Goal: Information Seeking & Learning: Learn about a topic

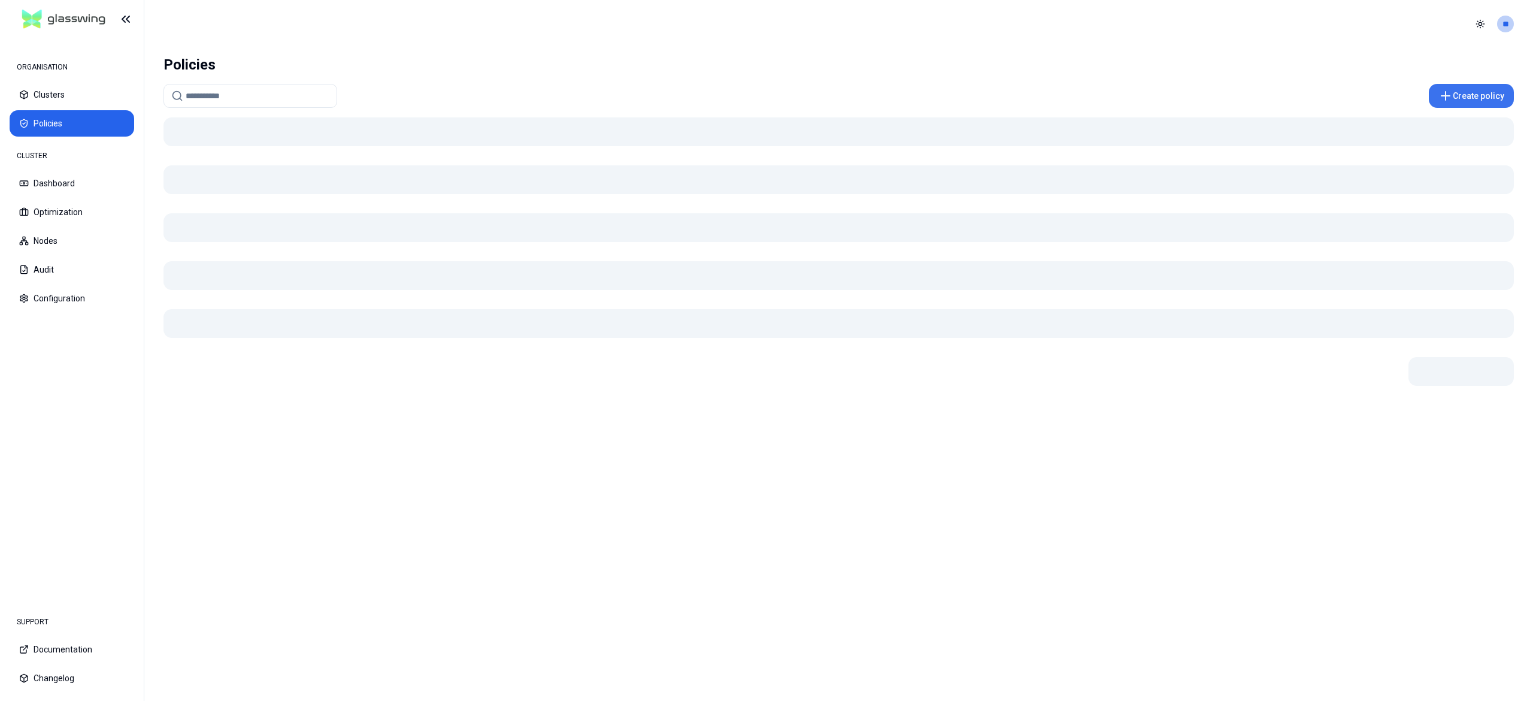
click at [1478, 104] on button "Create policy" at bounding box center [1471, 96] width 85 height 24
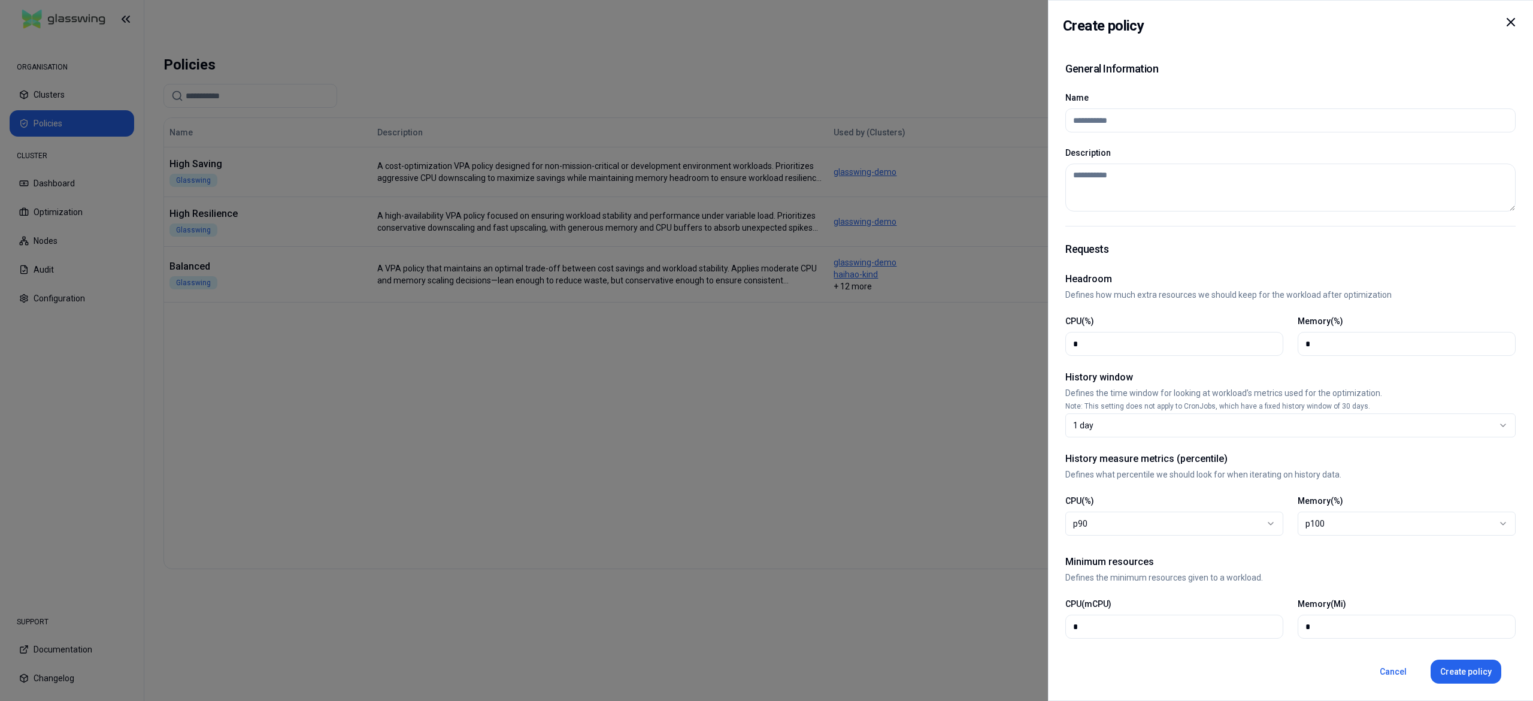
select select
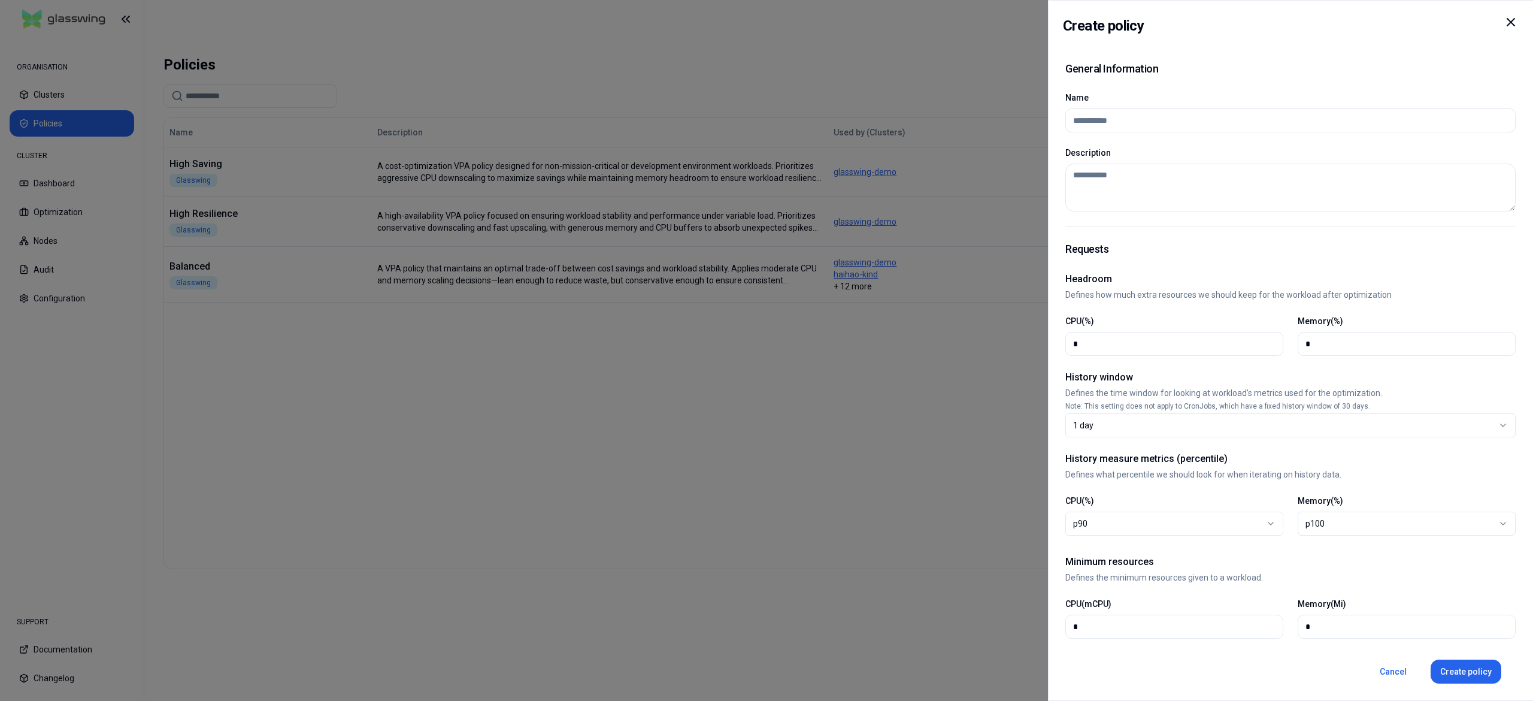
select select
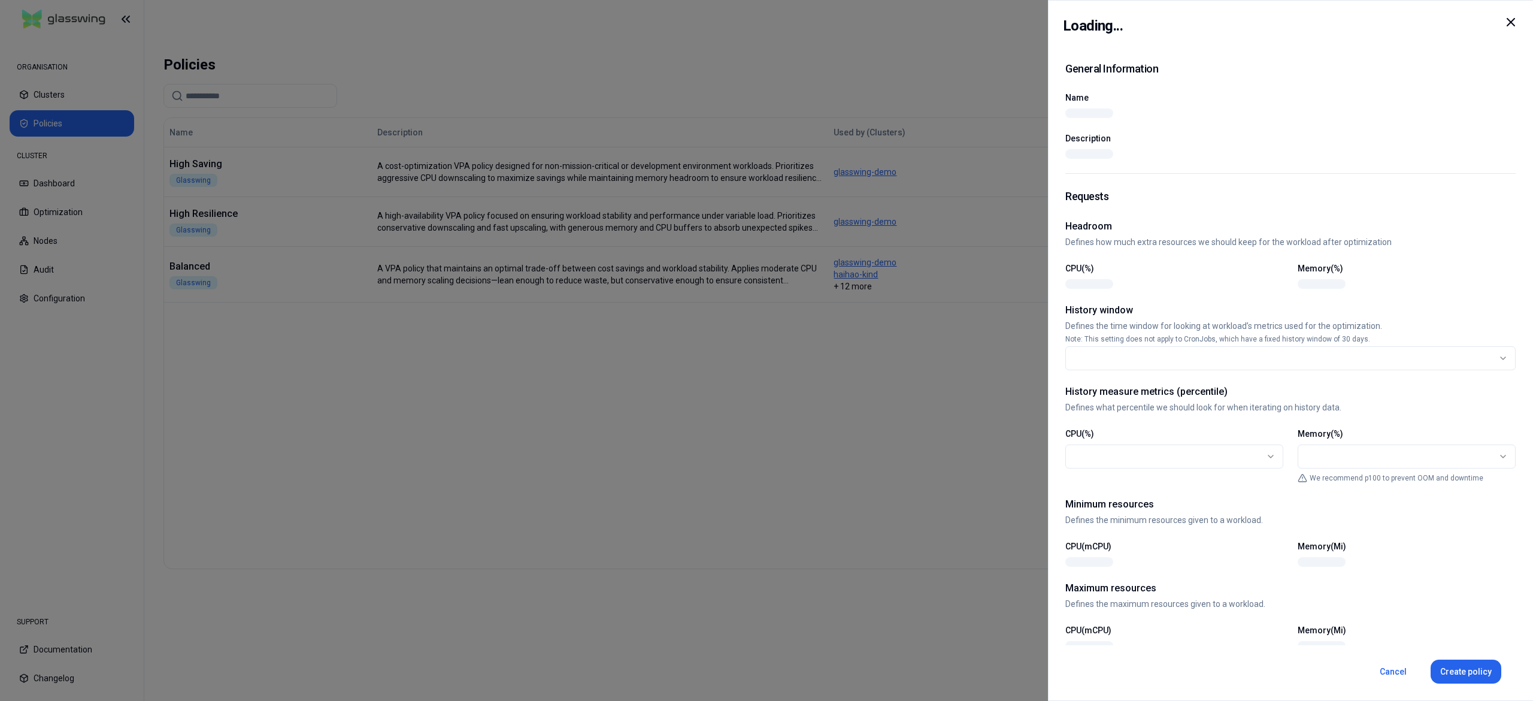
click at [901, 358] on div at bounding box center [766, 350] width 1533 height 701
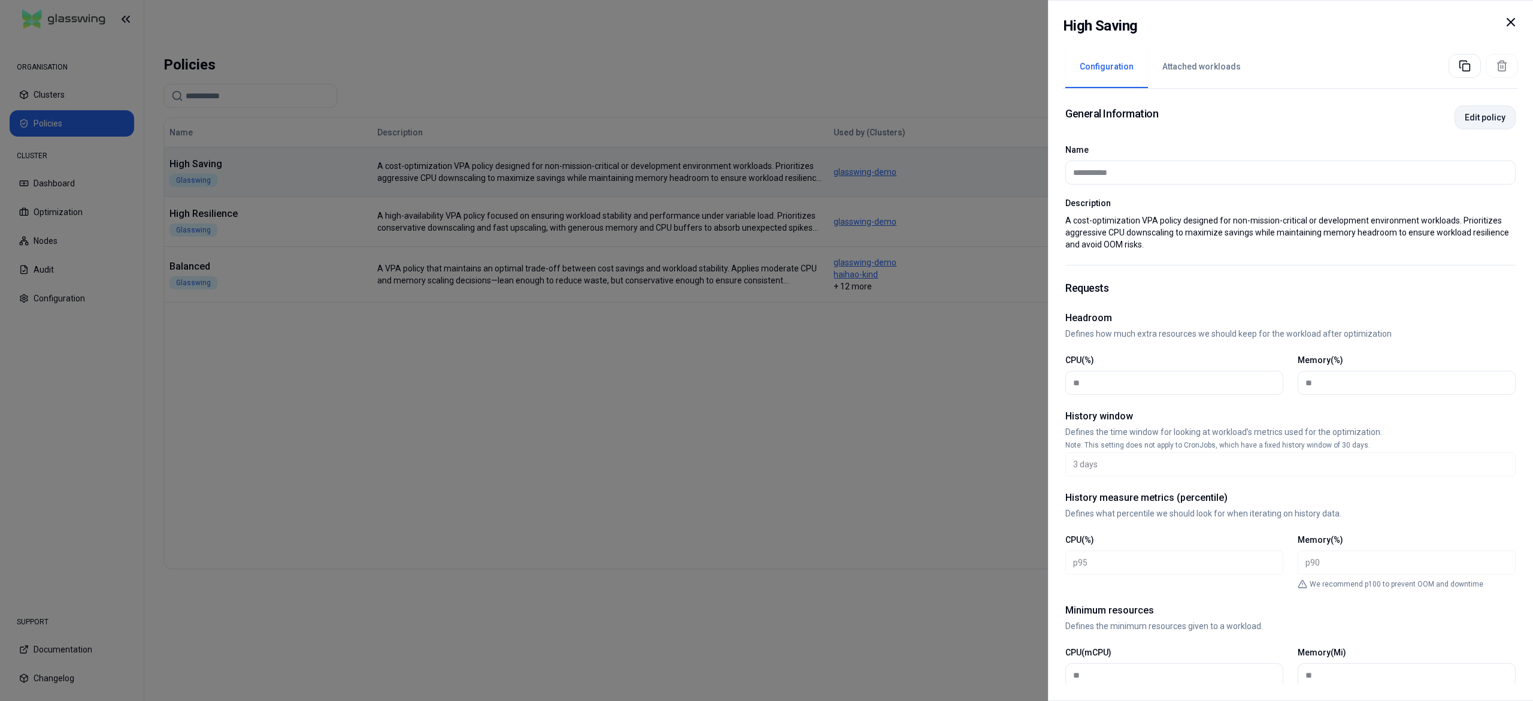
click at [1457, 116] on button "Edit policy" at bounding box center [1484, 117] width 61 height 24
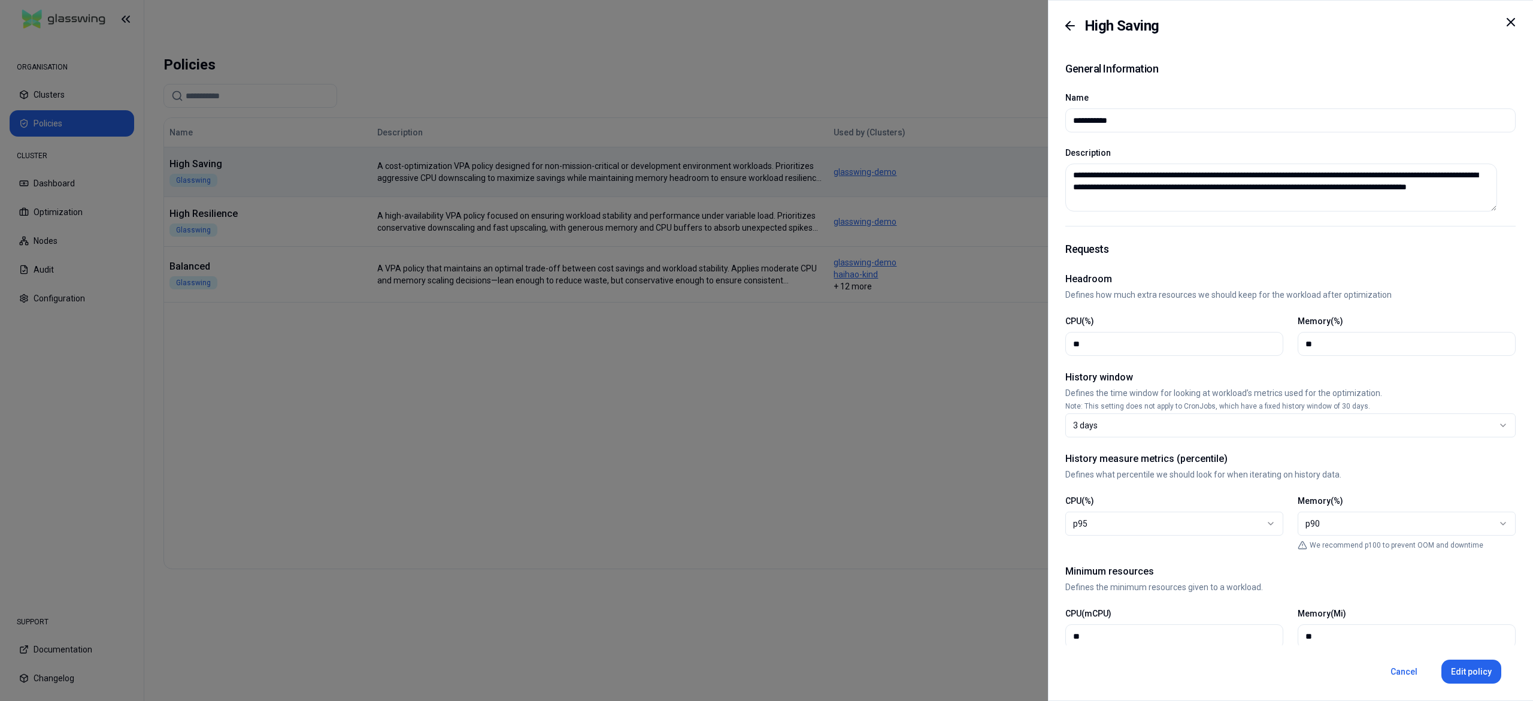
click at [1511, 23] on icon at bounding box center [1510, 22] width 7 height 7
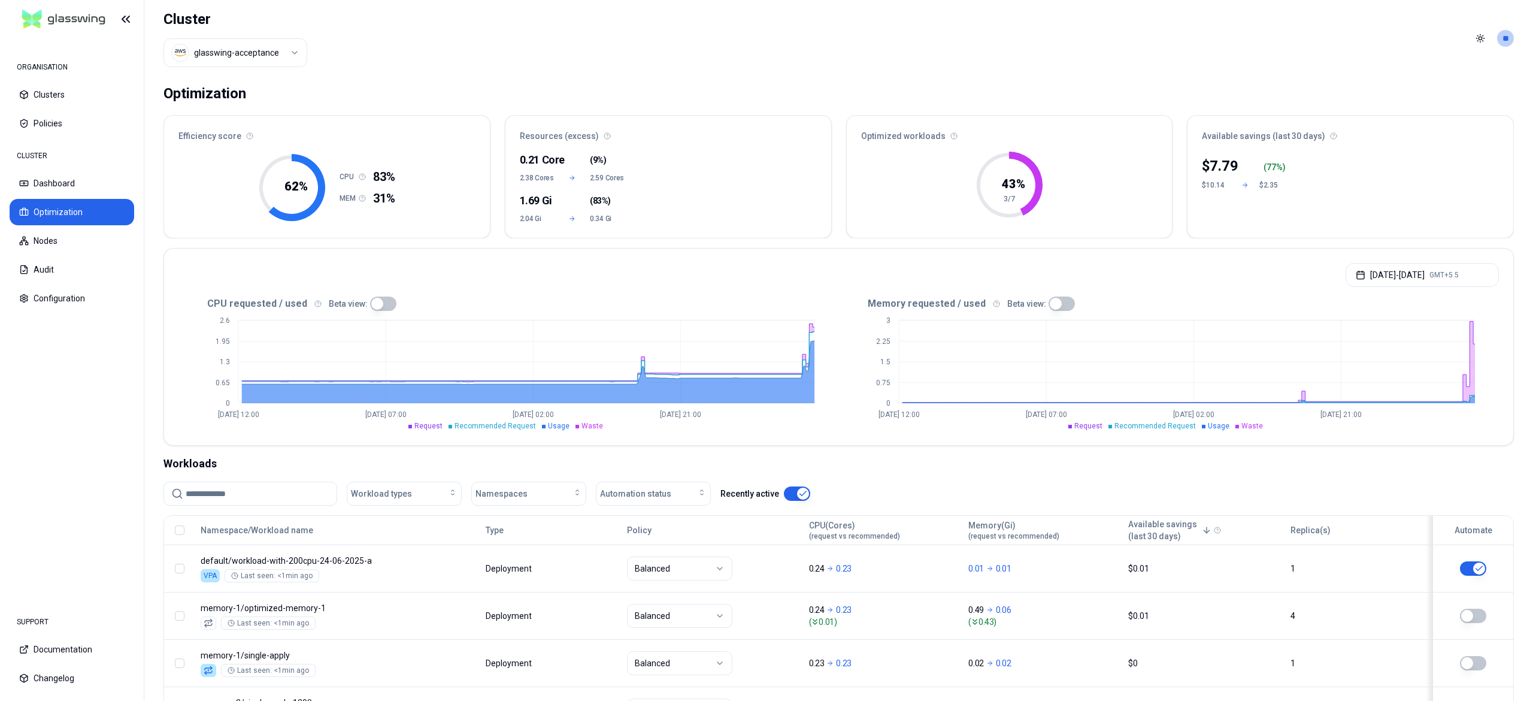
scroll to position [244, 0]
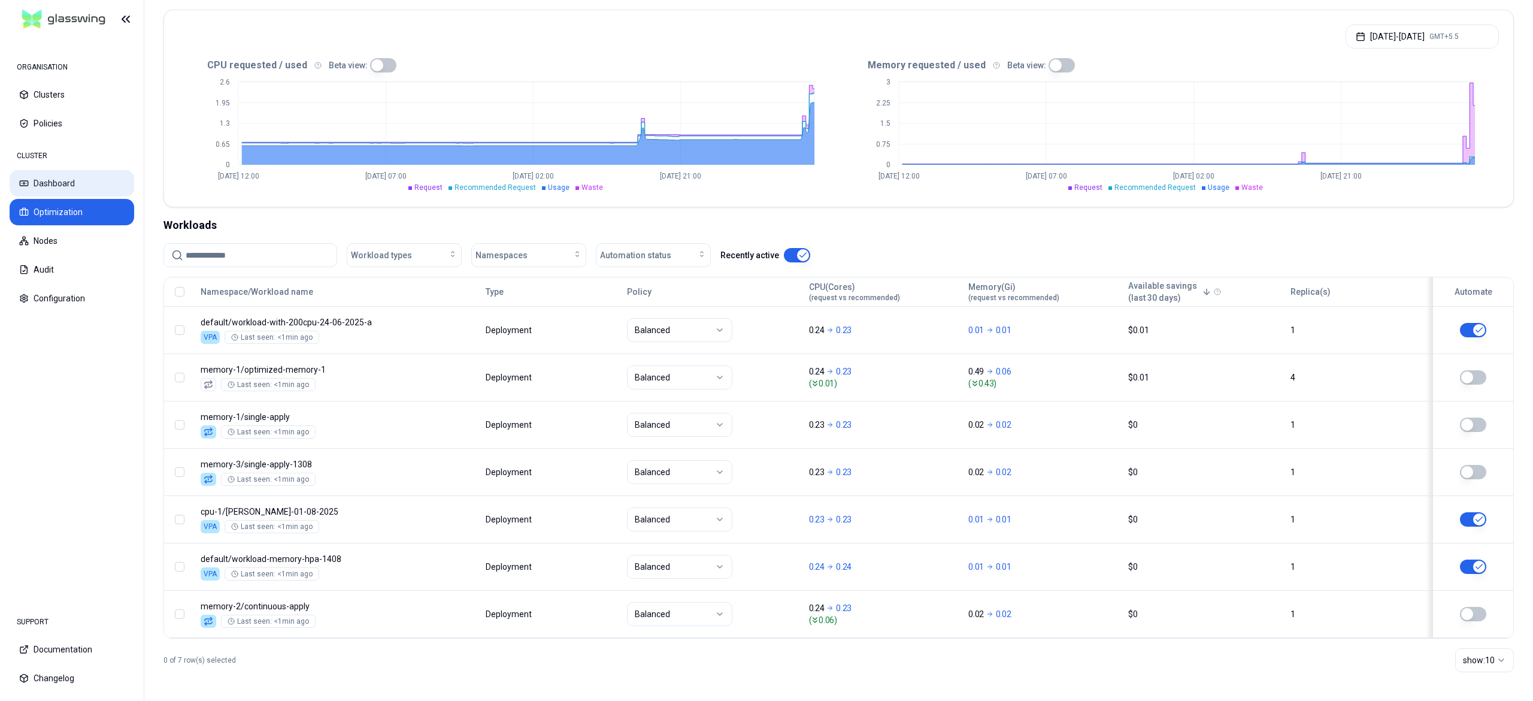
click at [69, 191] on button "Dashboard" at bounding box center [72, 183] width 125 height 26
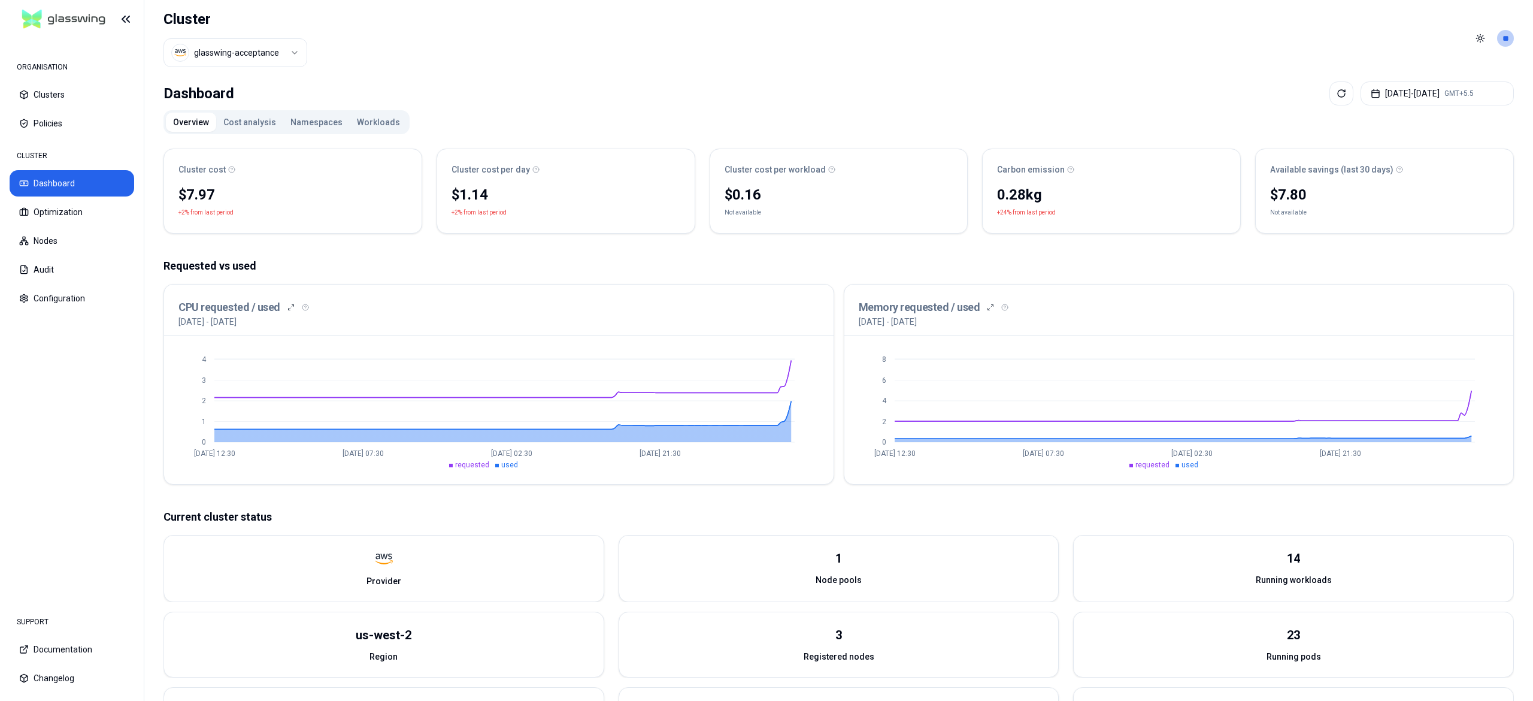
click at [303, 132] on button "Namespaces" at bounding box center [316, 122] width 66 height 19
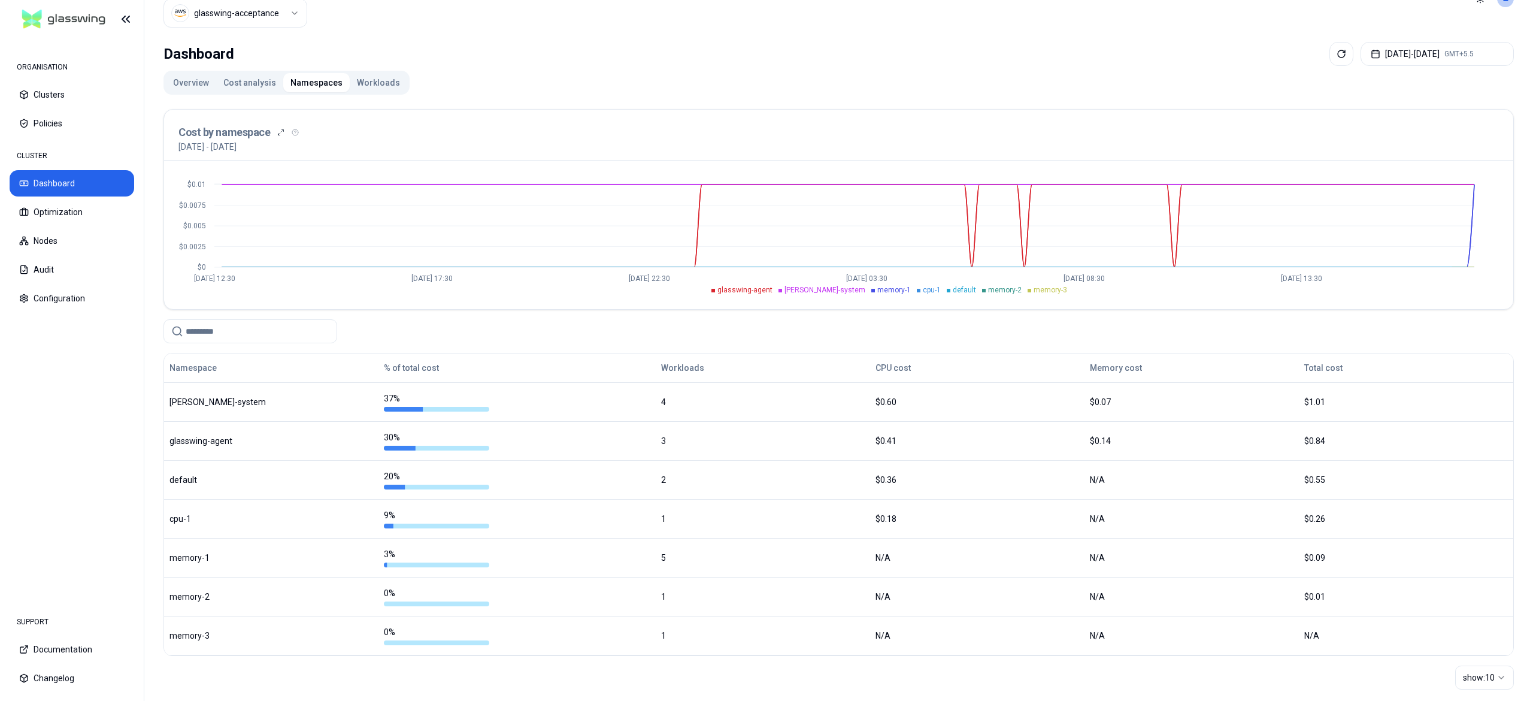
scroll to position [37, 0]
click at [198, 337] on input at bounding box center [258, 333] width 144 height 23
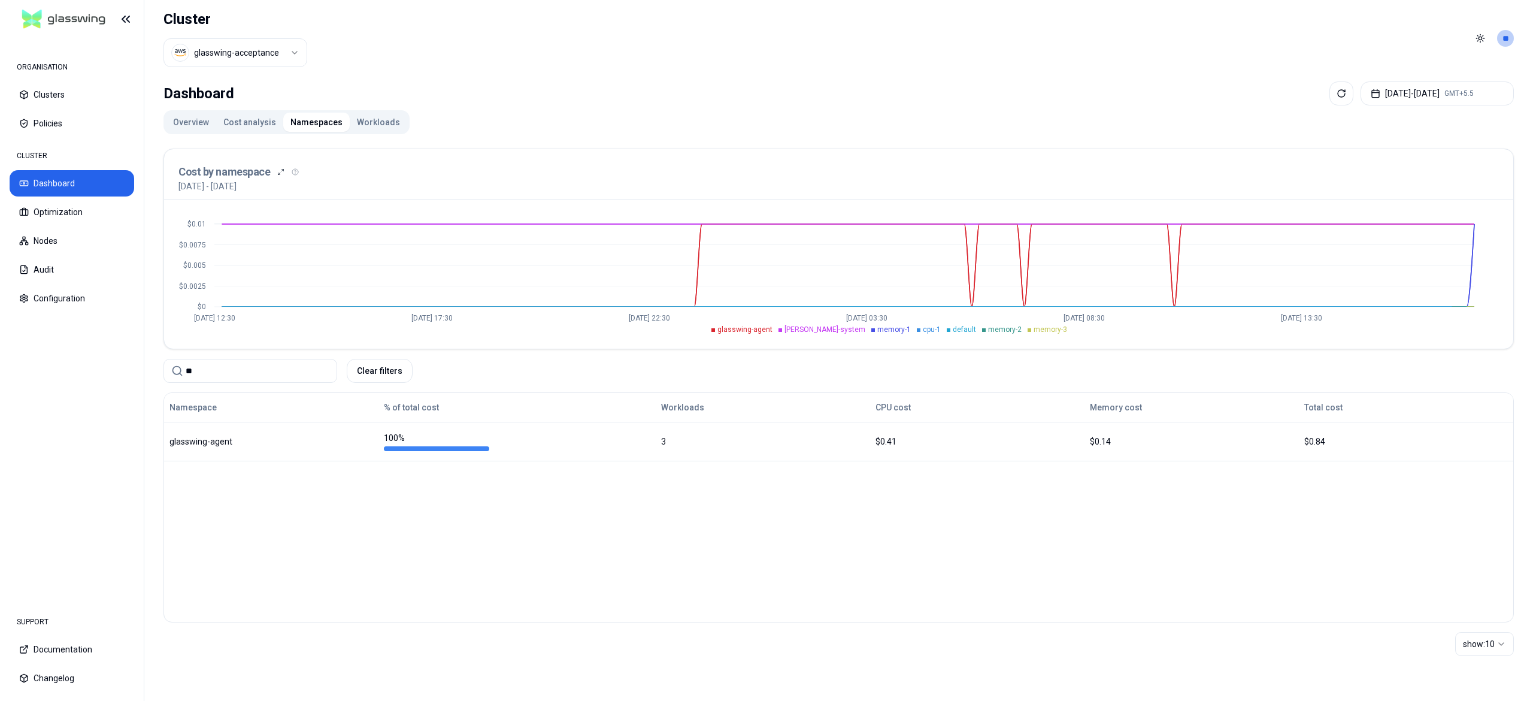
type input "*"
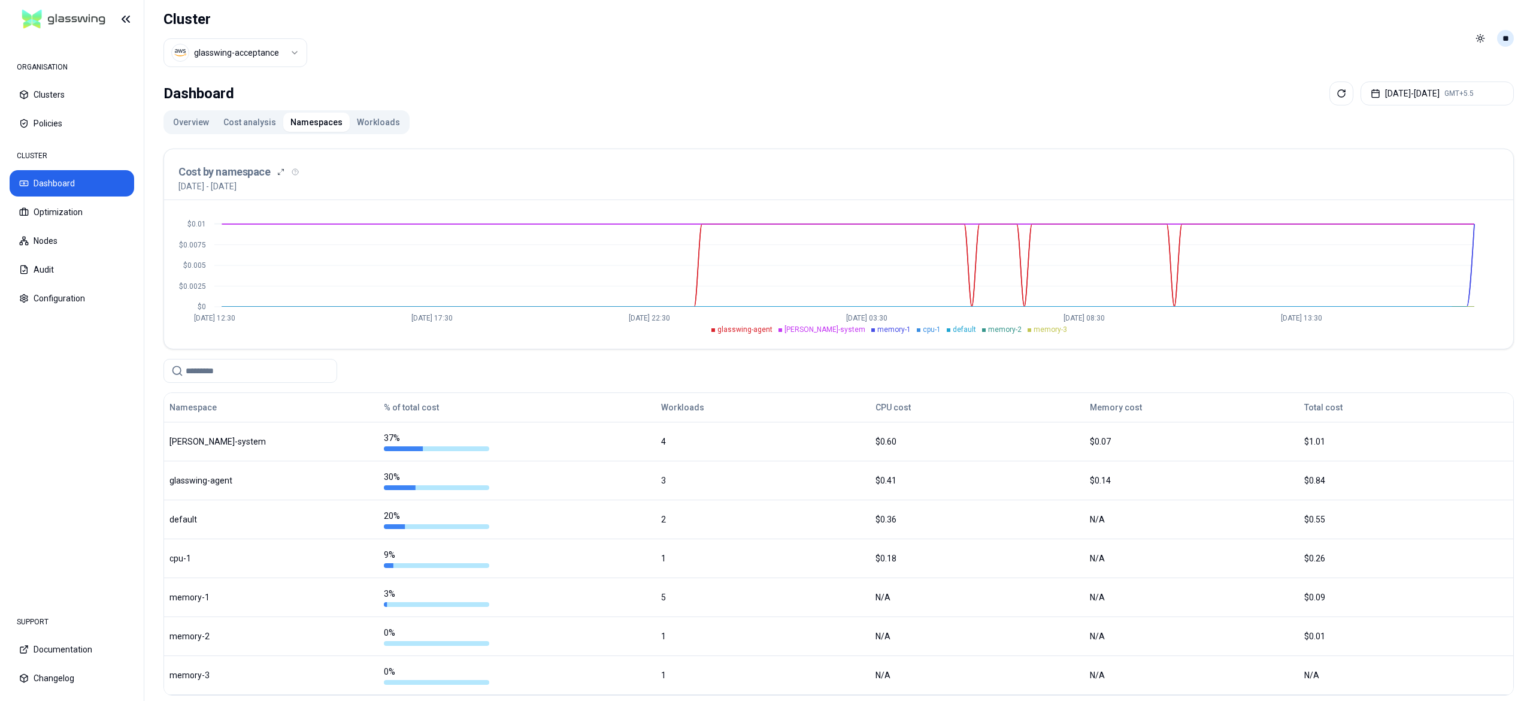
click at [1505, 44] on html "ORGANISATION Clusters Policies CLUSTER Dashboard Optimization Nodes Audit Confi…" at bounding box center [766, 350] width 1533 height 701
click at [1437, 117] on div "Logout" at bounding box center [1447, 124] width 128 height 19
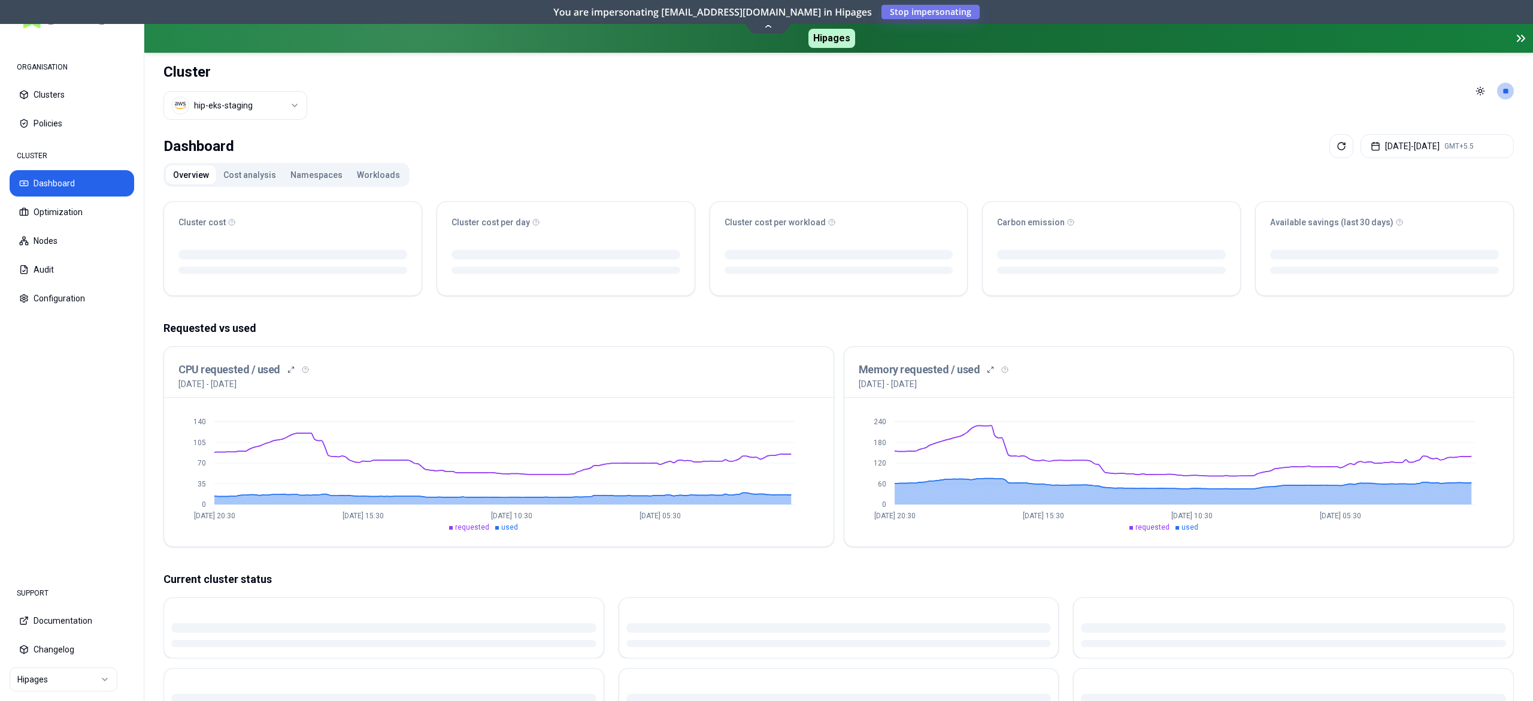
click at [314, 181] on button "Namespaces" at bounding box center [316, 174] width 66 height 19
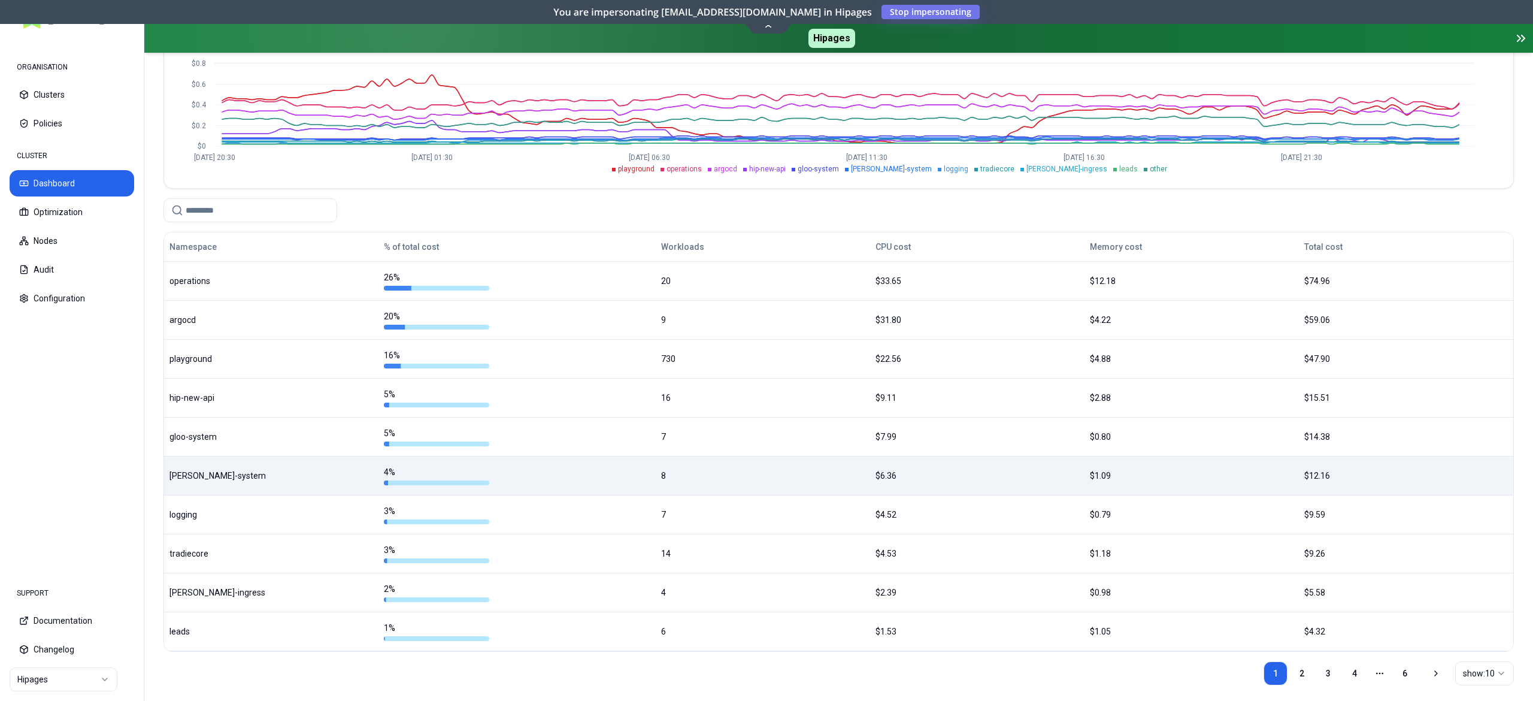
scroll to position [218, 0]
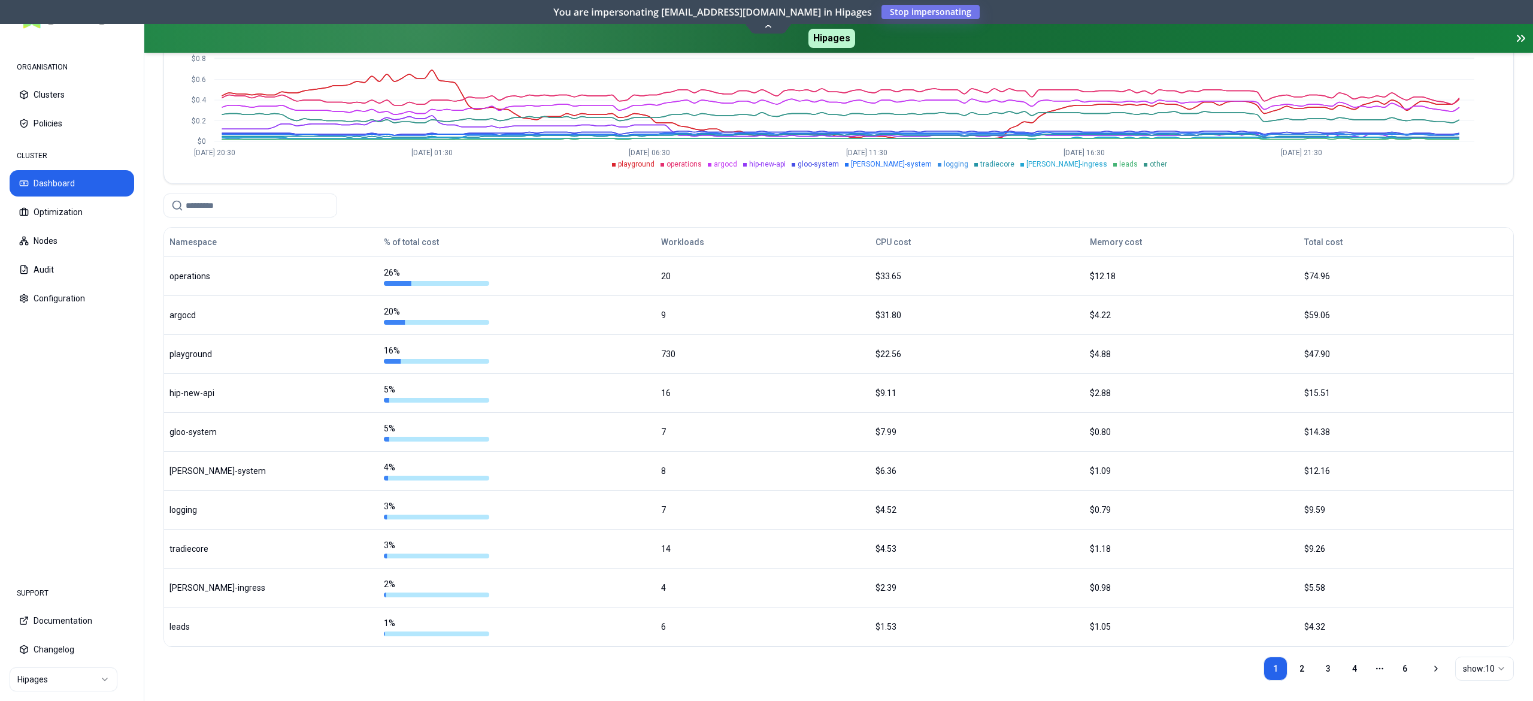
click at [220, 217] on input at bounding box center [258, 205] width 144 height 23
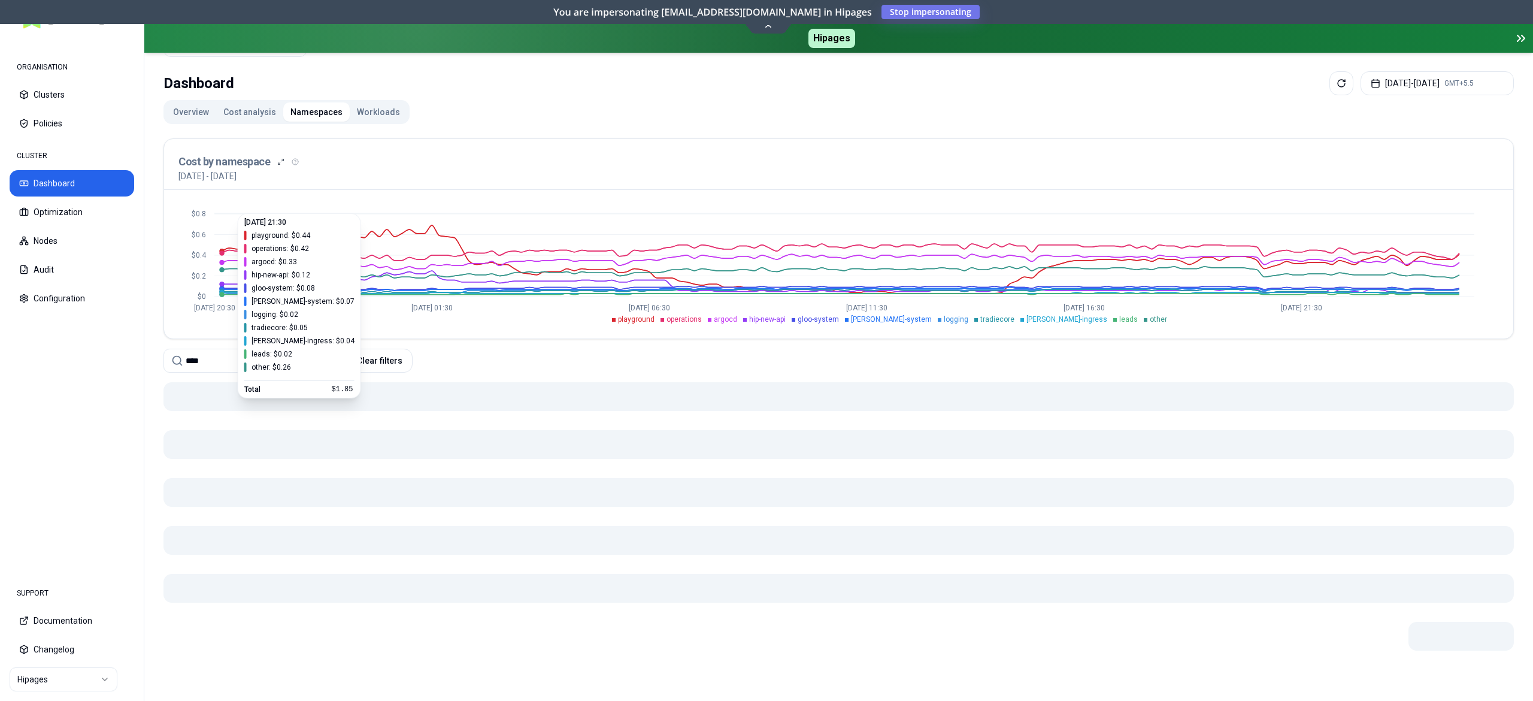
scroll to position [63, 0]
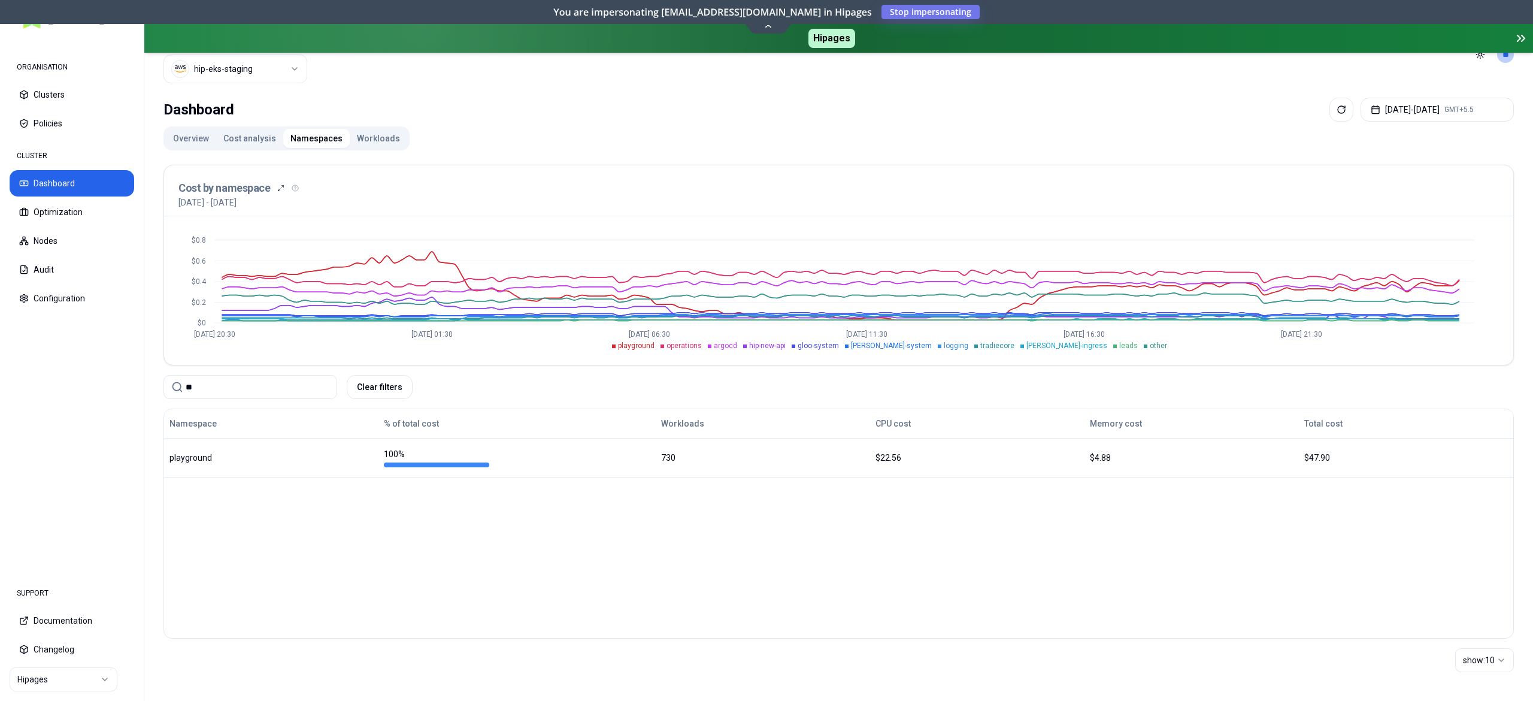
type input "*"
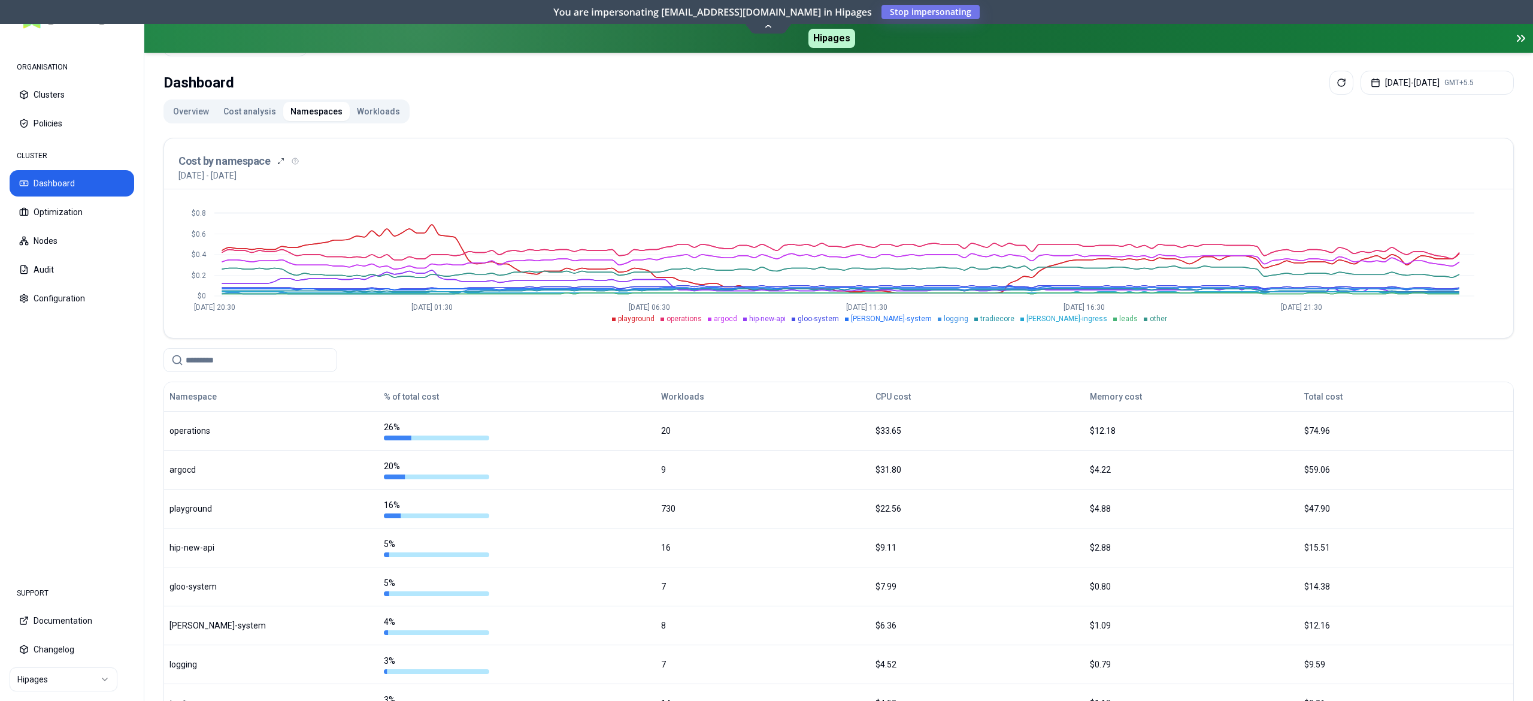
scroll to position [218, 0]
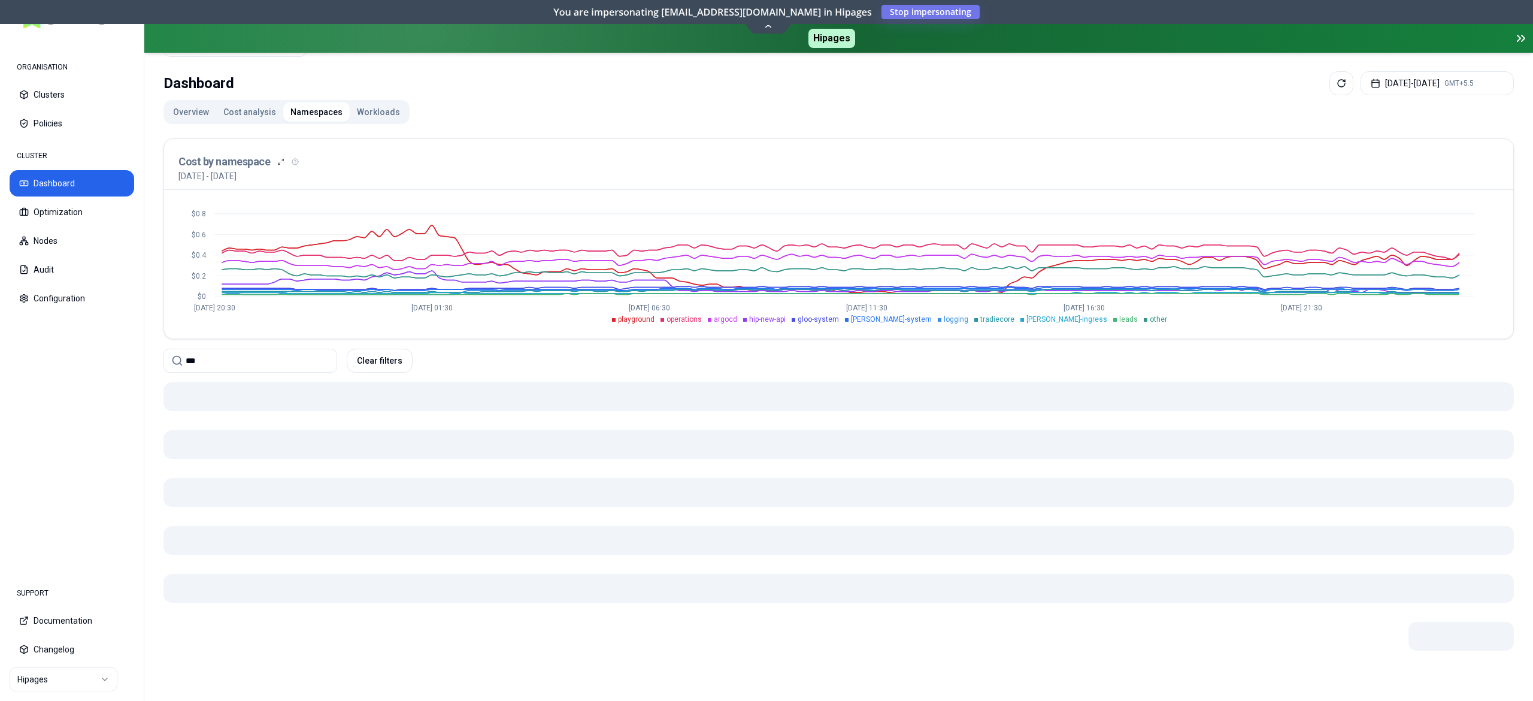
scroll to position [37, 0]
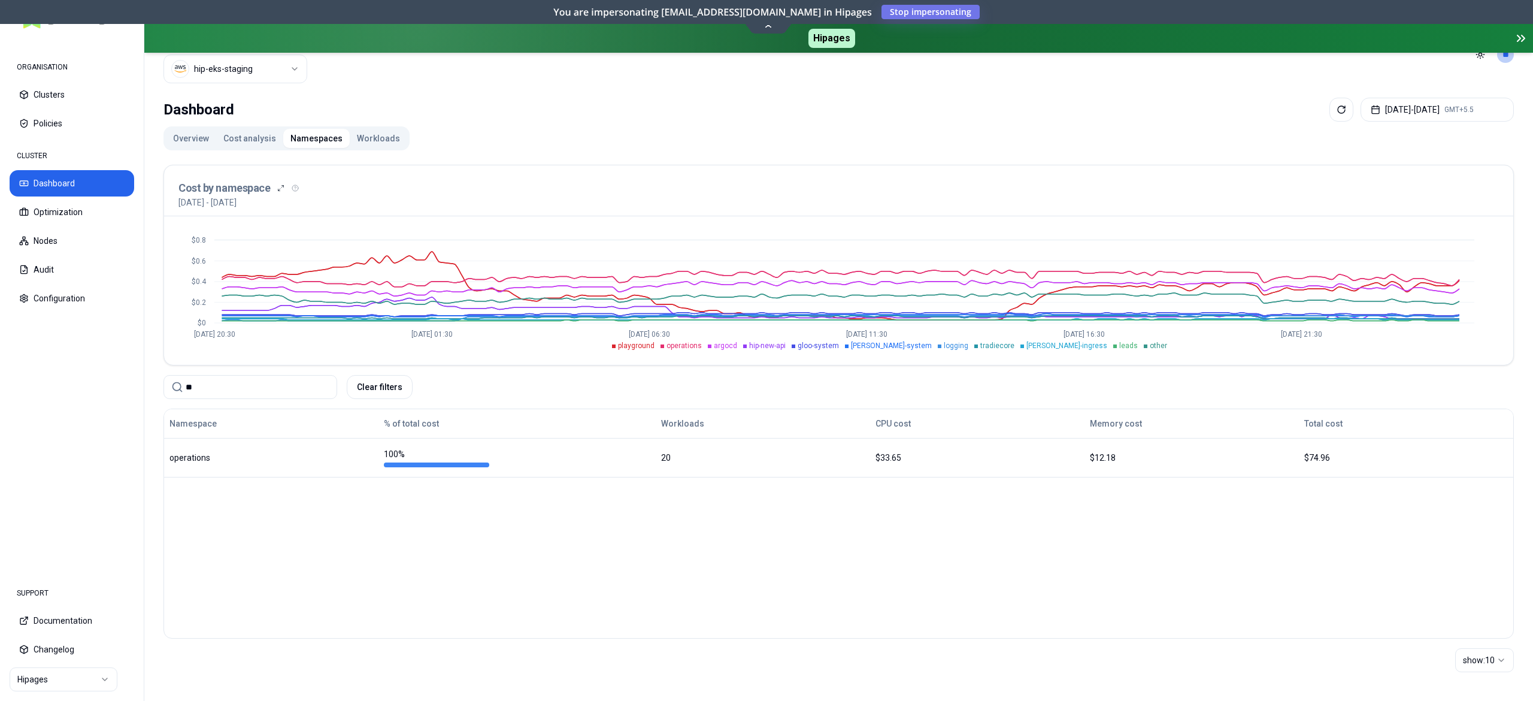
type input "*"
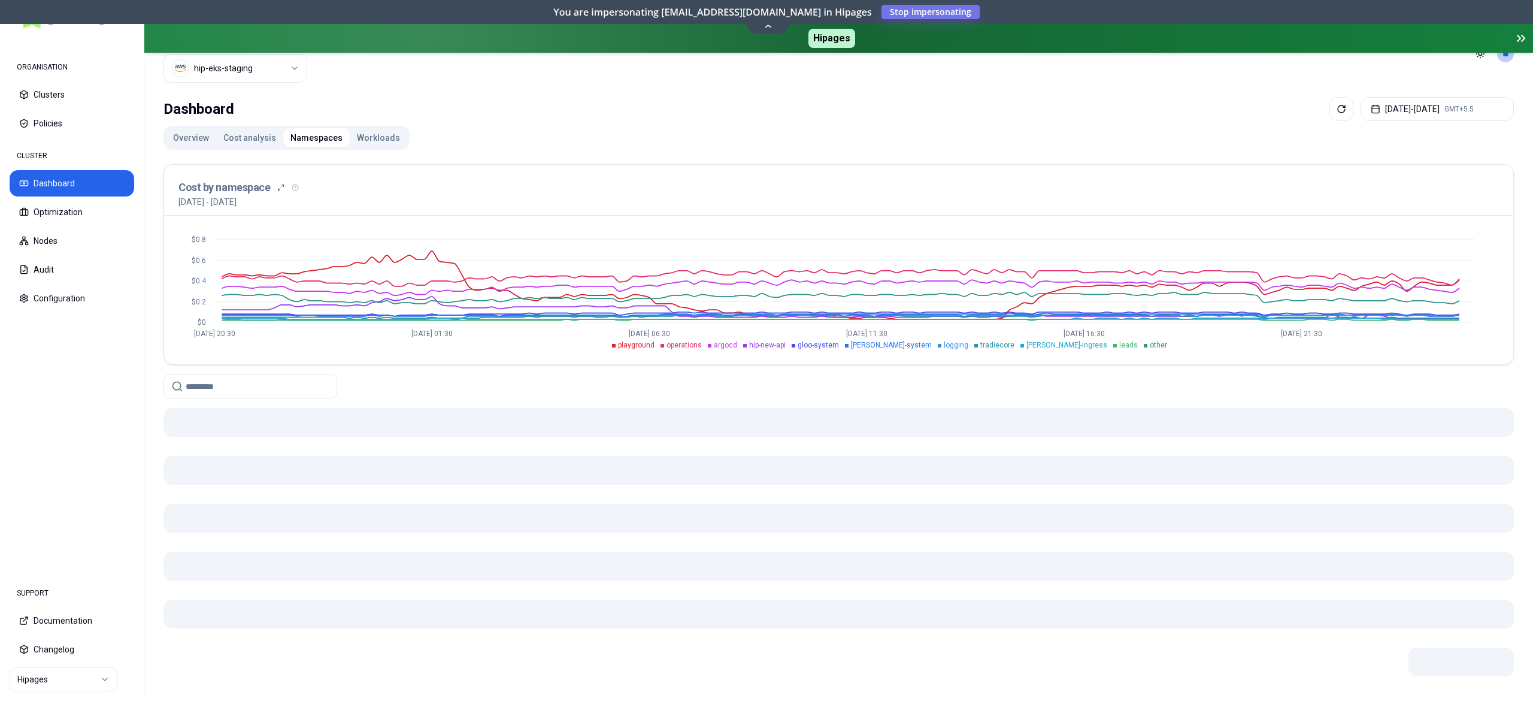
scroll to position [63, 0]
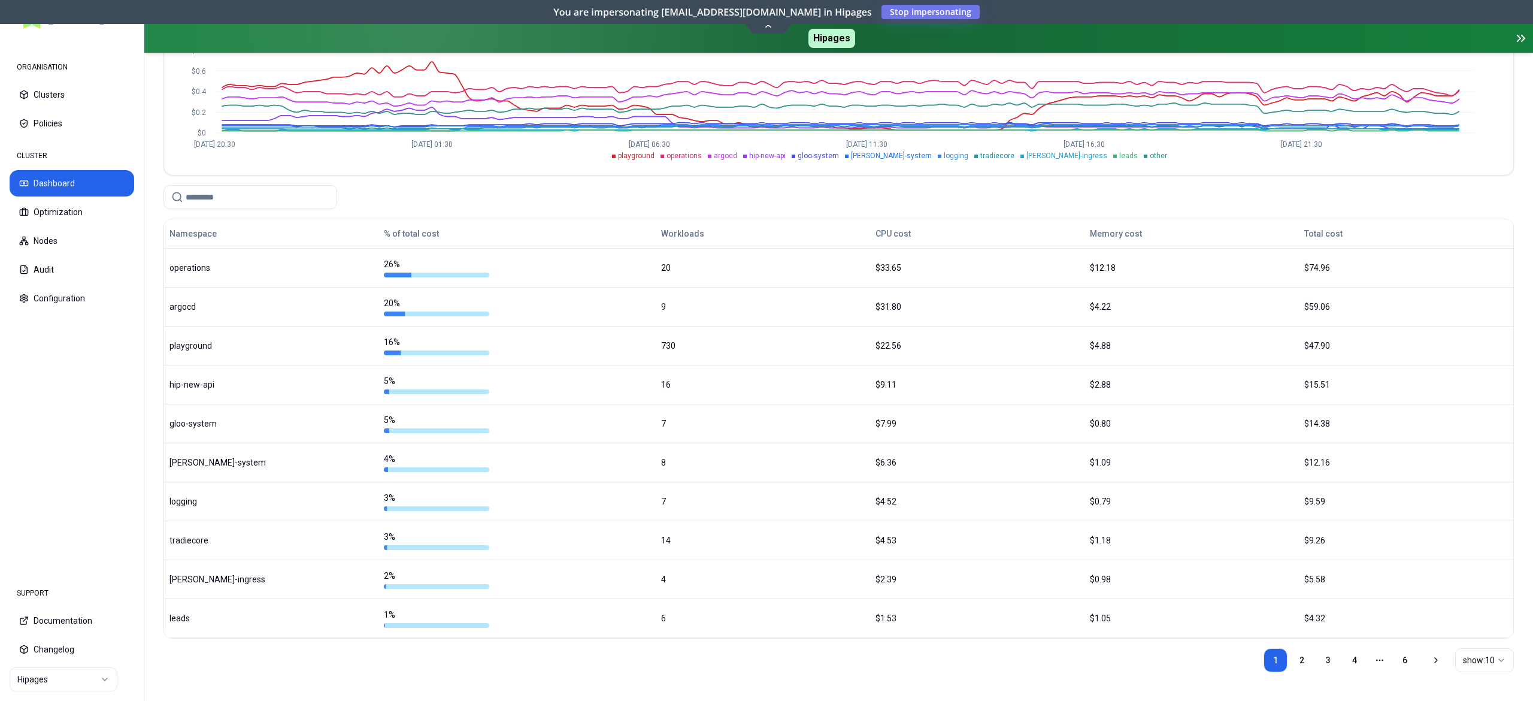
scroll to position [228, 0]
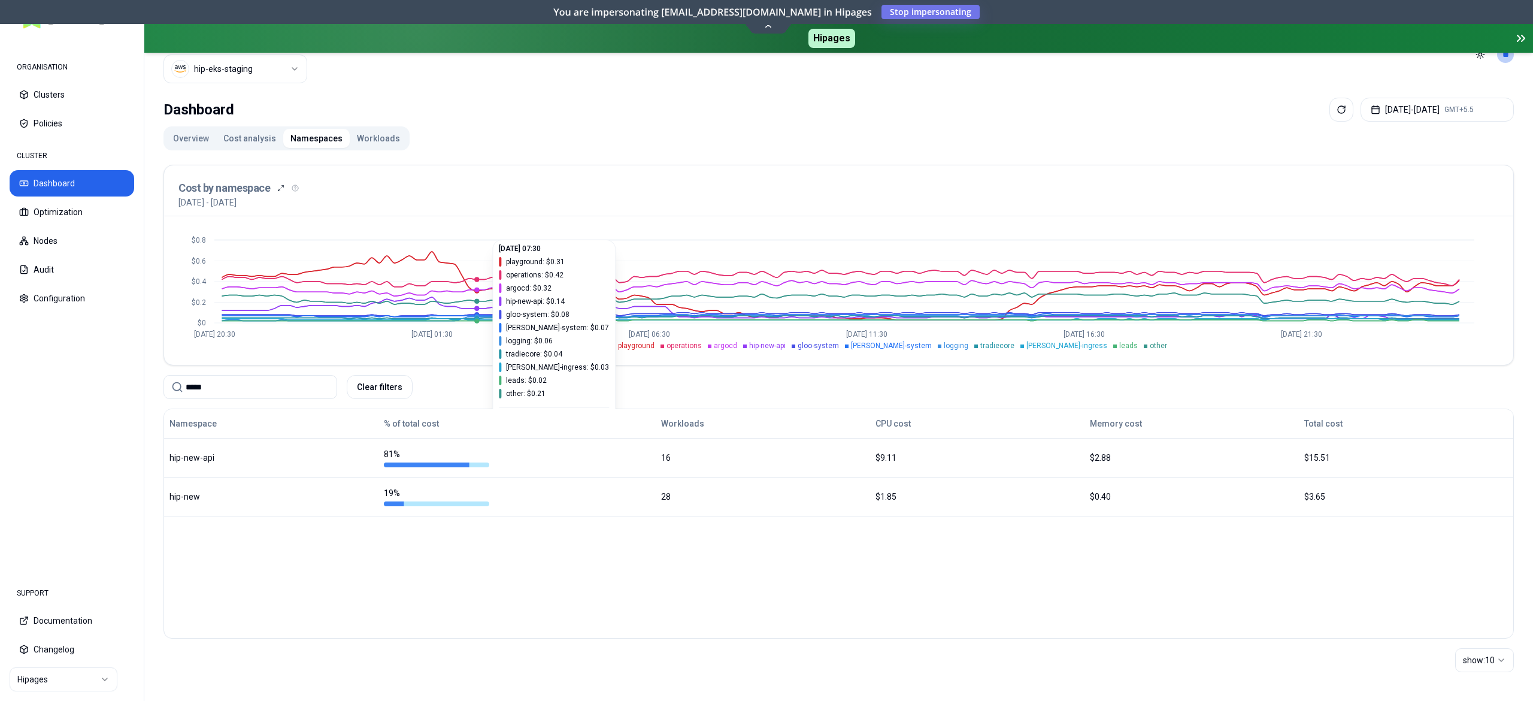
scroll to position [37, 0]
type input "*"
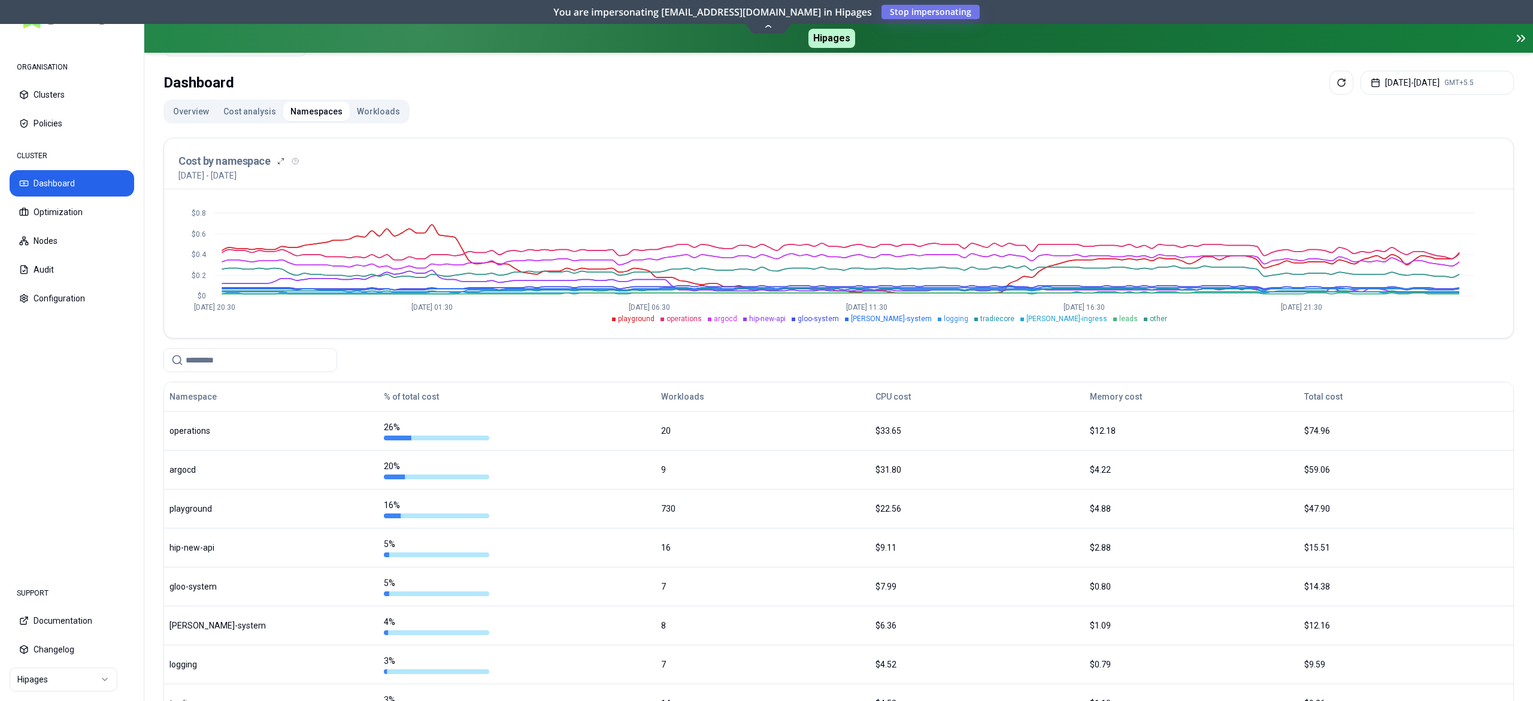
scroll to position [228, 0]
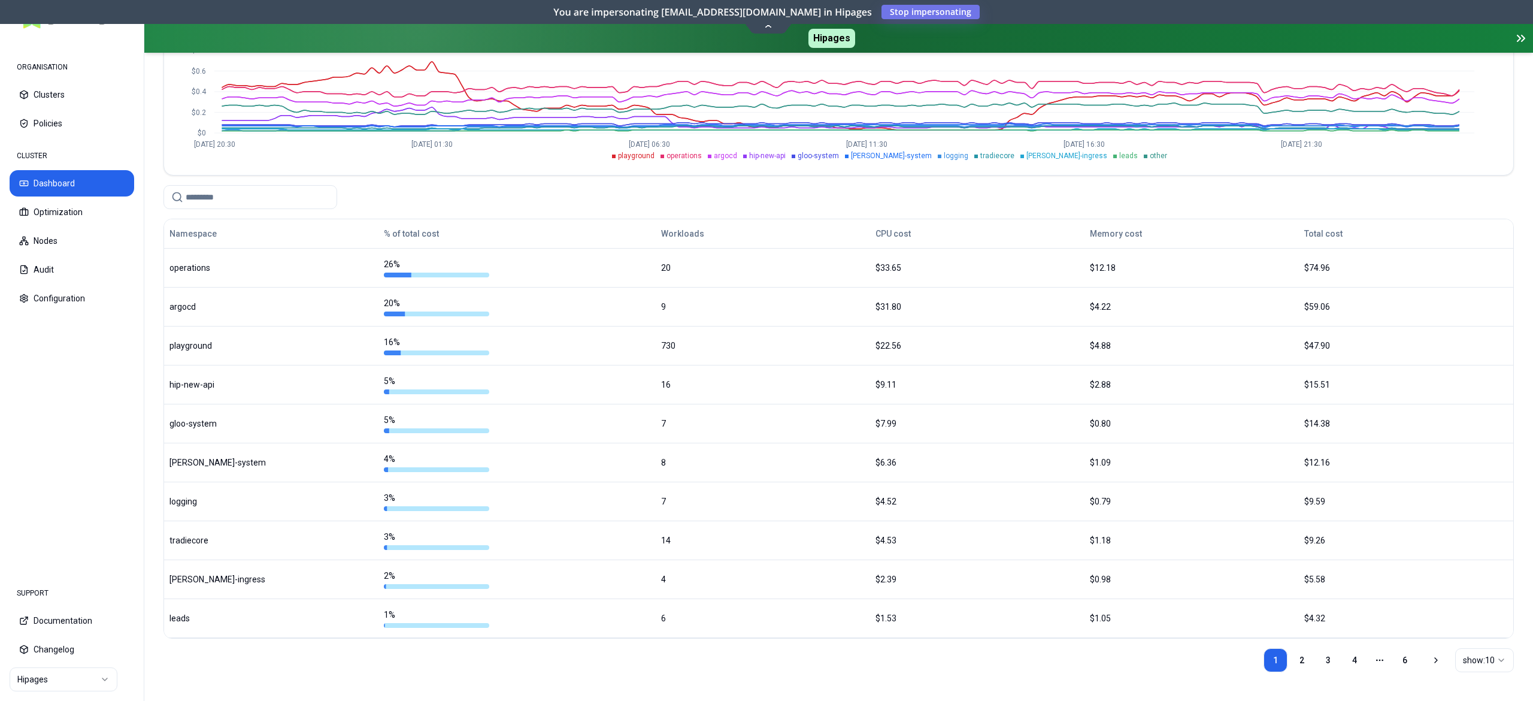
click at [202, 208] on input at bounding box center [258, 197] width 144 height 23
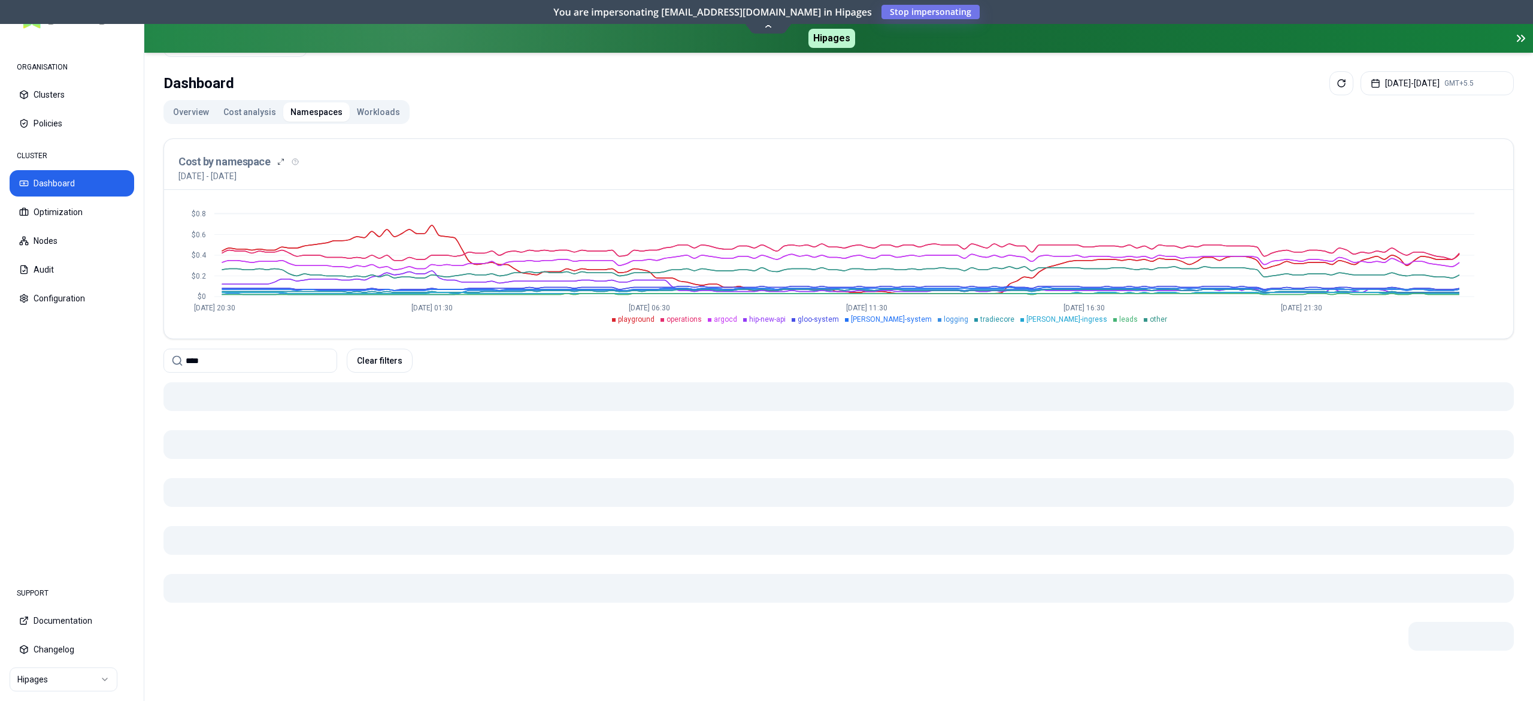
scroll to position [37, 0]
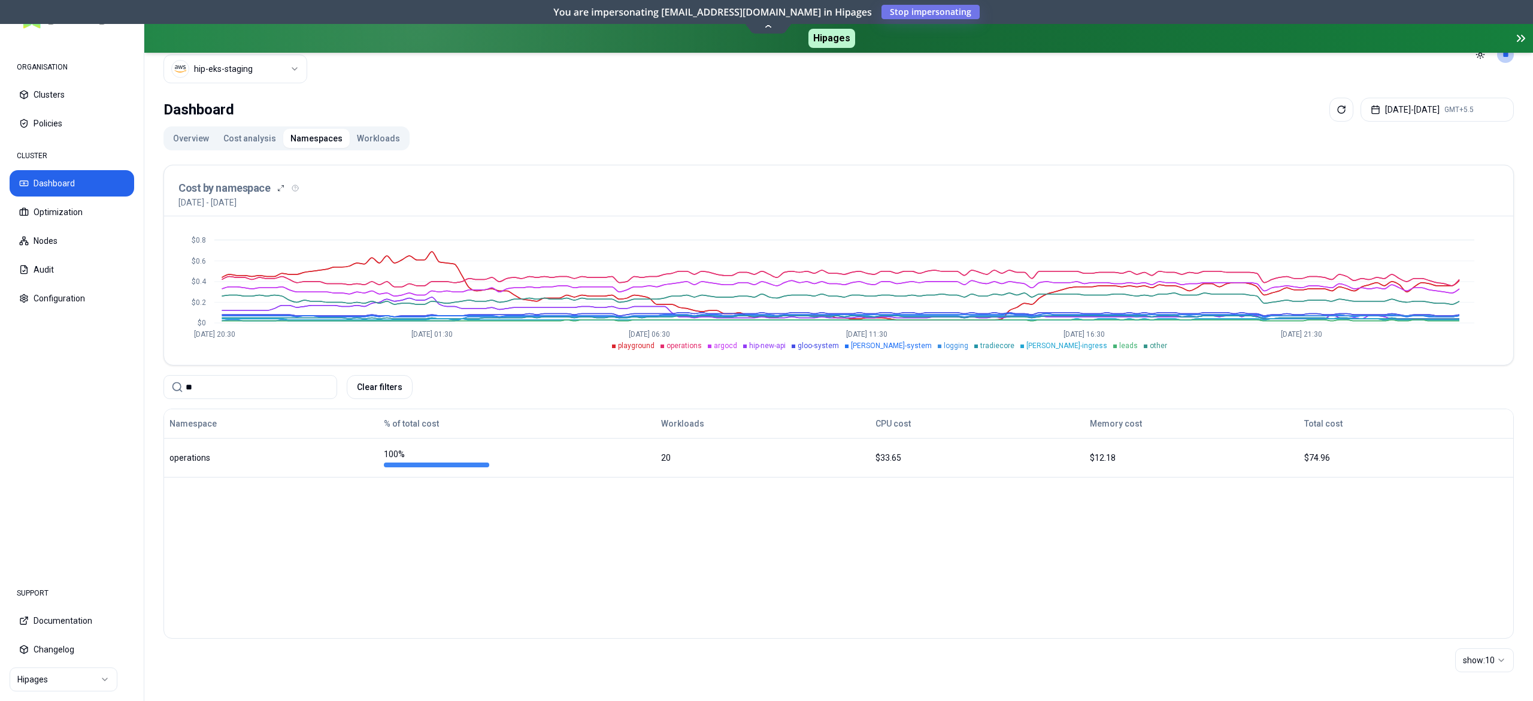
type input "*"
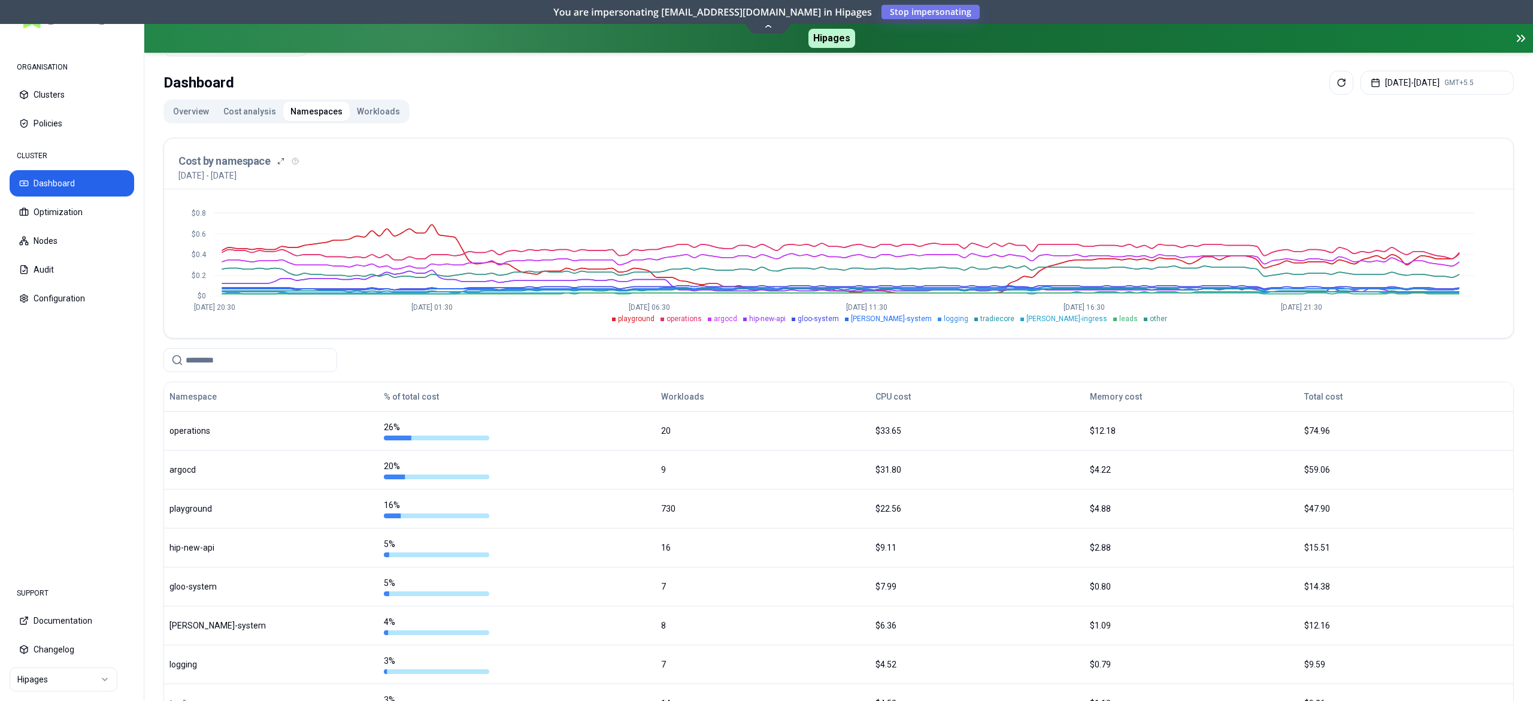
scroll to position [228, 0]
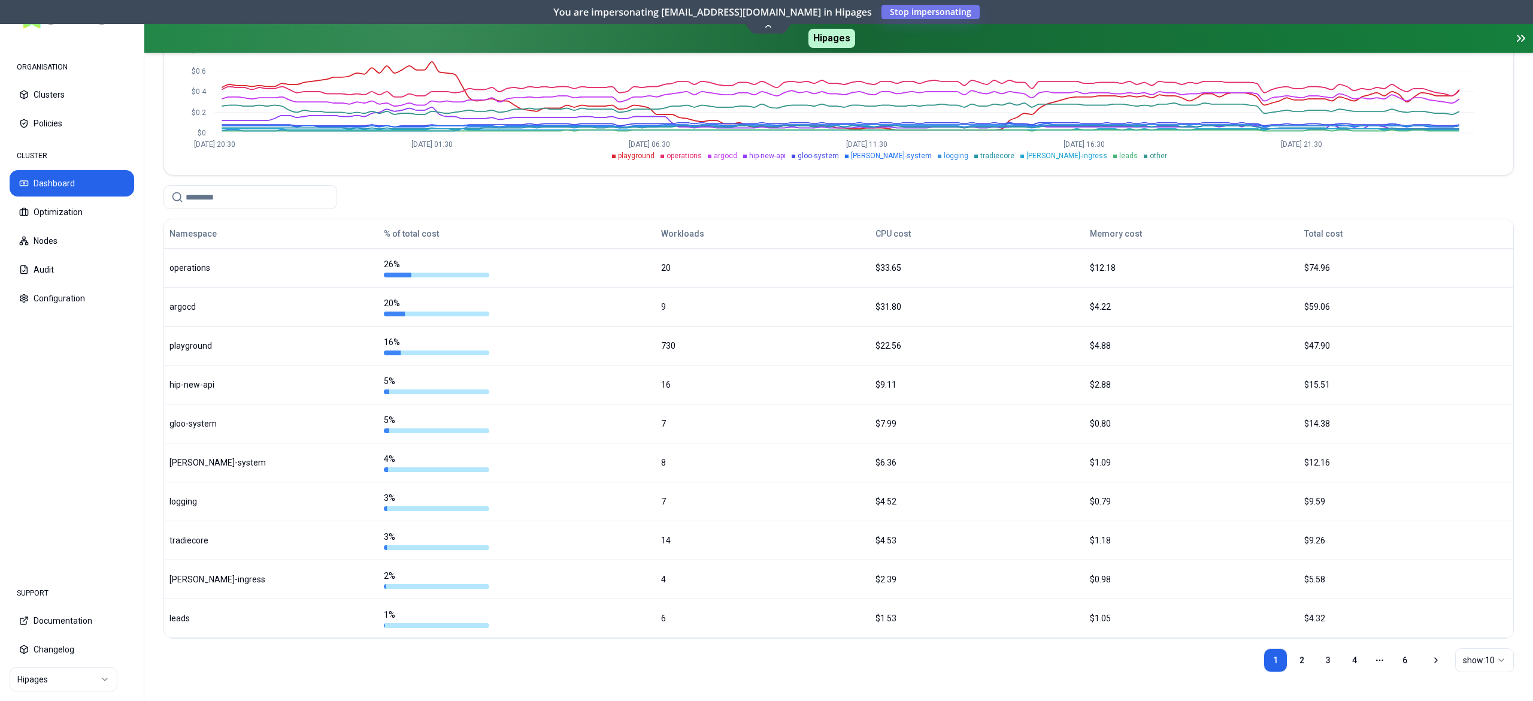
click at [216, 201] on input at bounding box center [258, 197] width 144 height 23
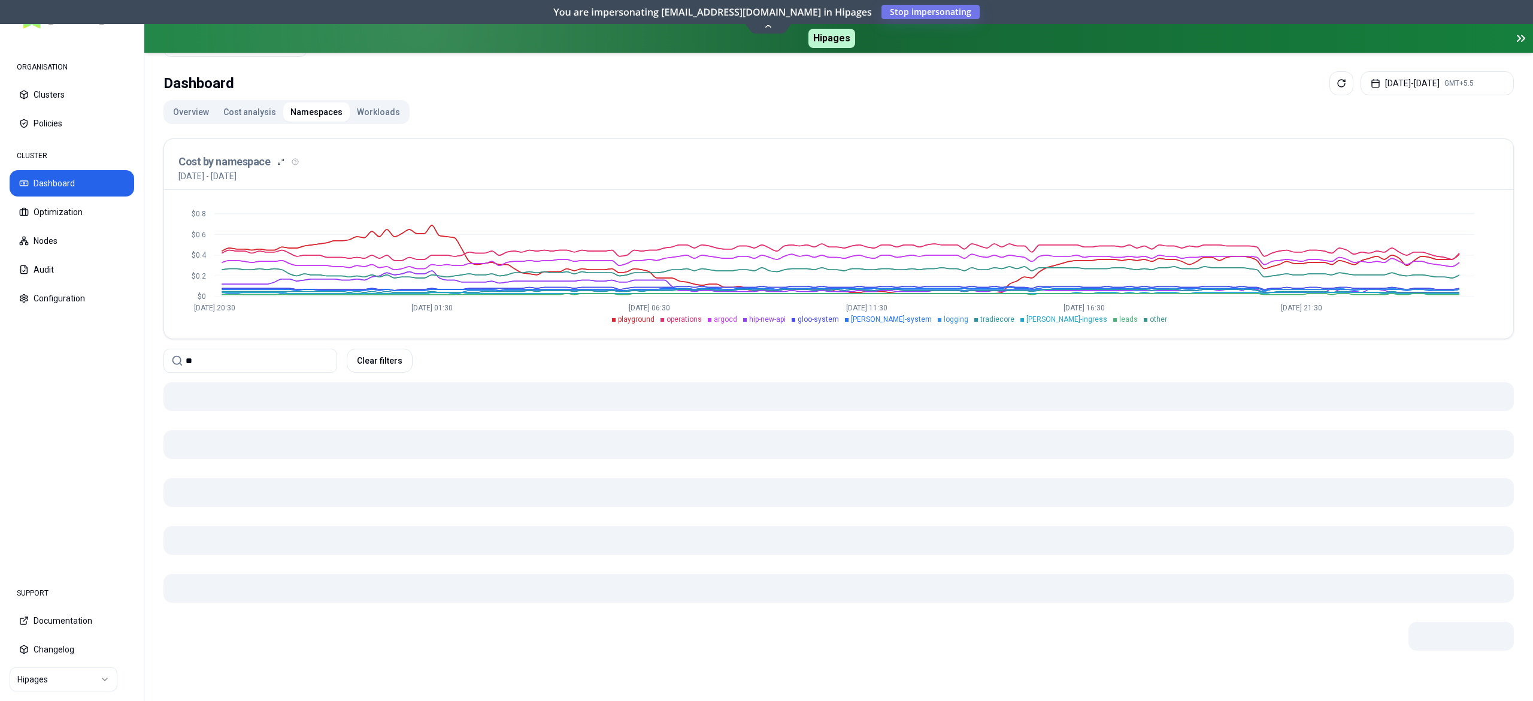
scroll to position [63, 0]
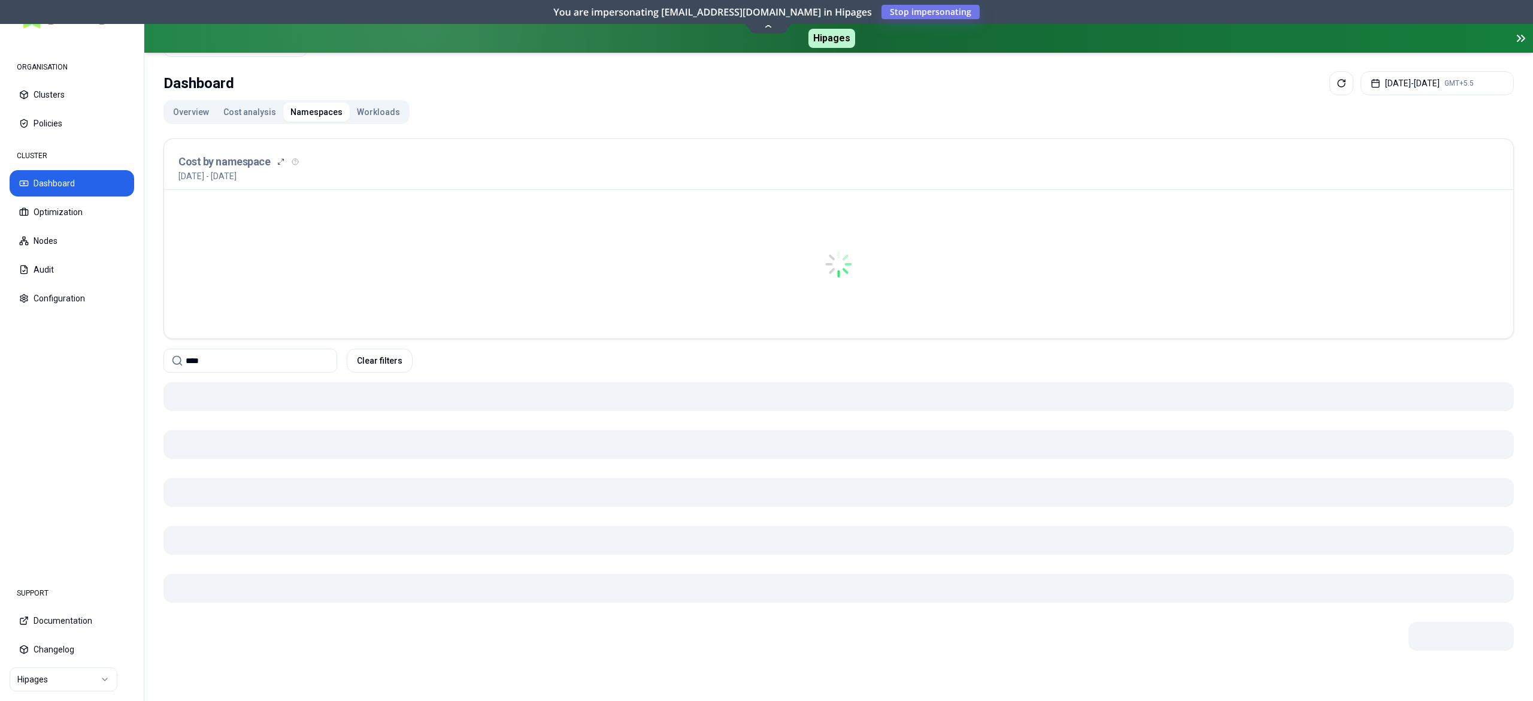
scroll to position [37, 0]
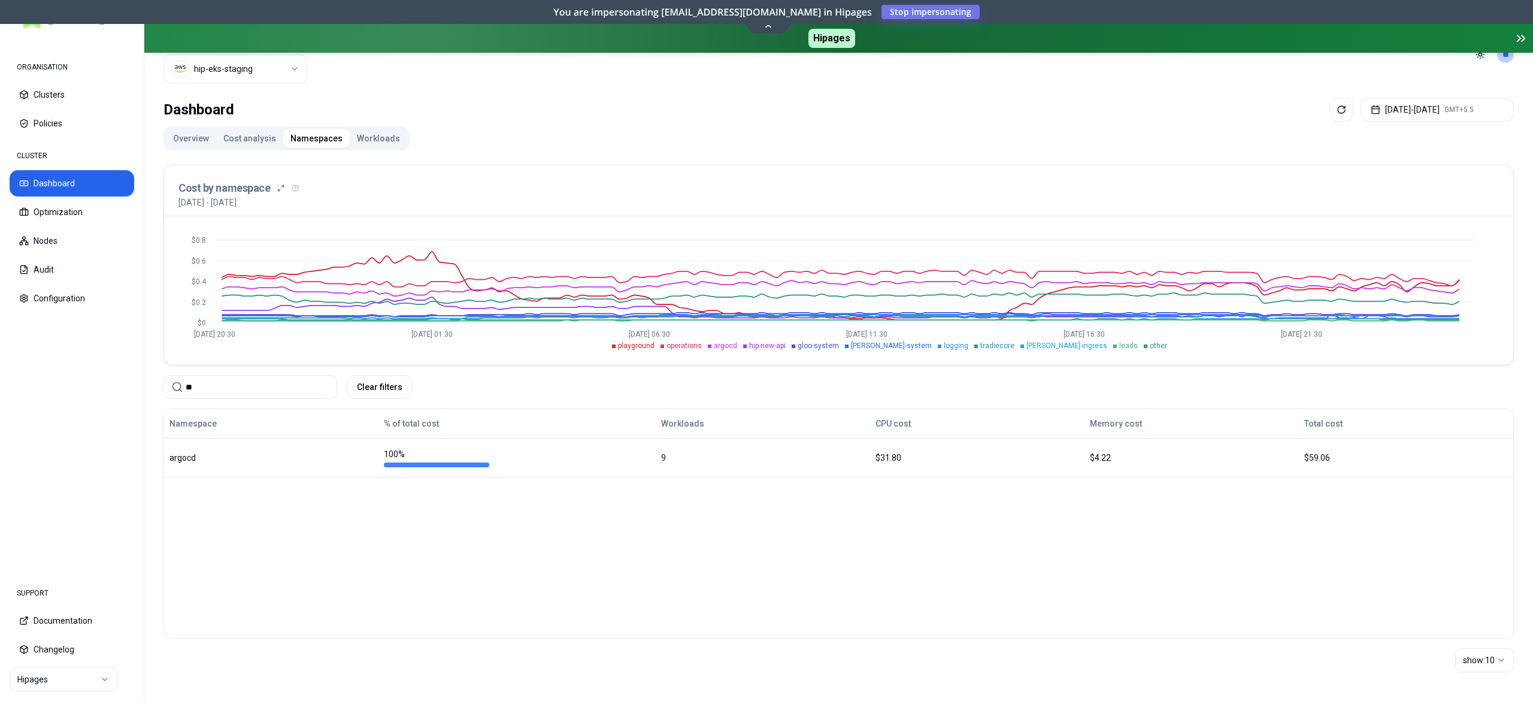
type input "*"
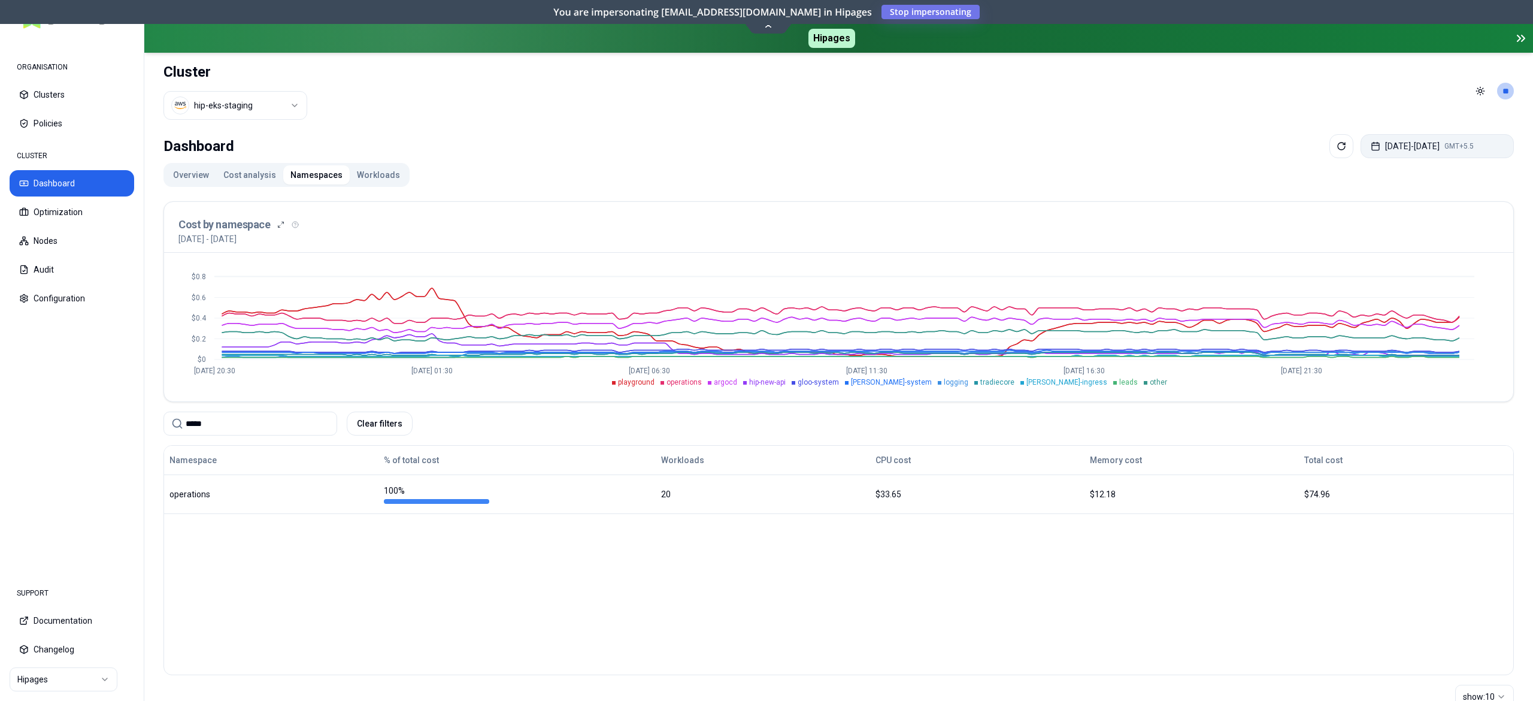
type input "*****"
click at [1424, 148] on button "Aug 06, 2025 - Aug 13, 2025 GMT+5.5" at bounding box center [1436, 146] width 153 height 24
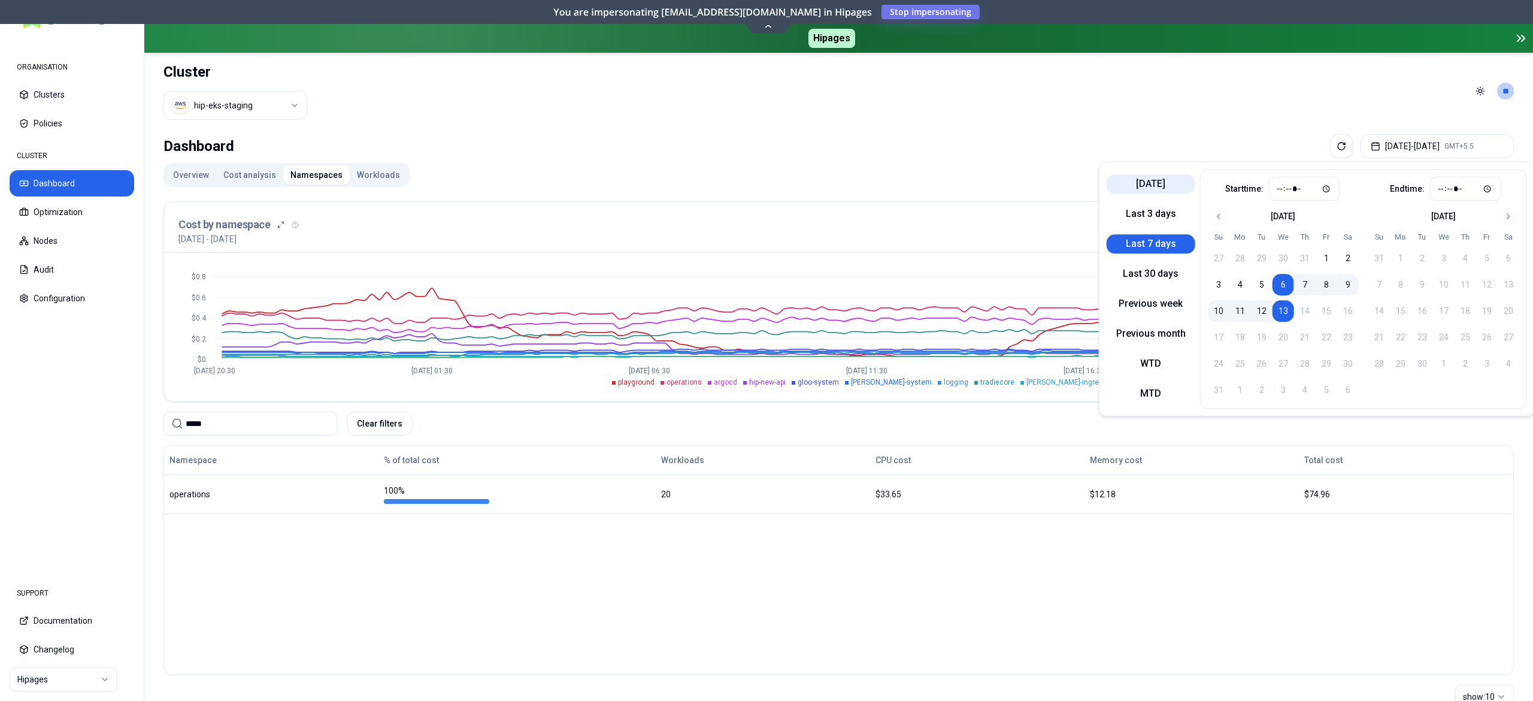
click at [1133, 182] on button "Today" at bounding box center [1151, 183] width 89 height 19
type input "*****"
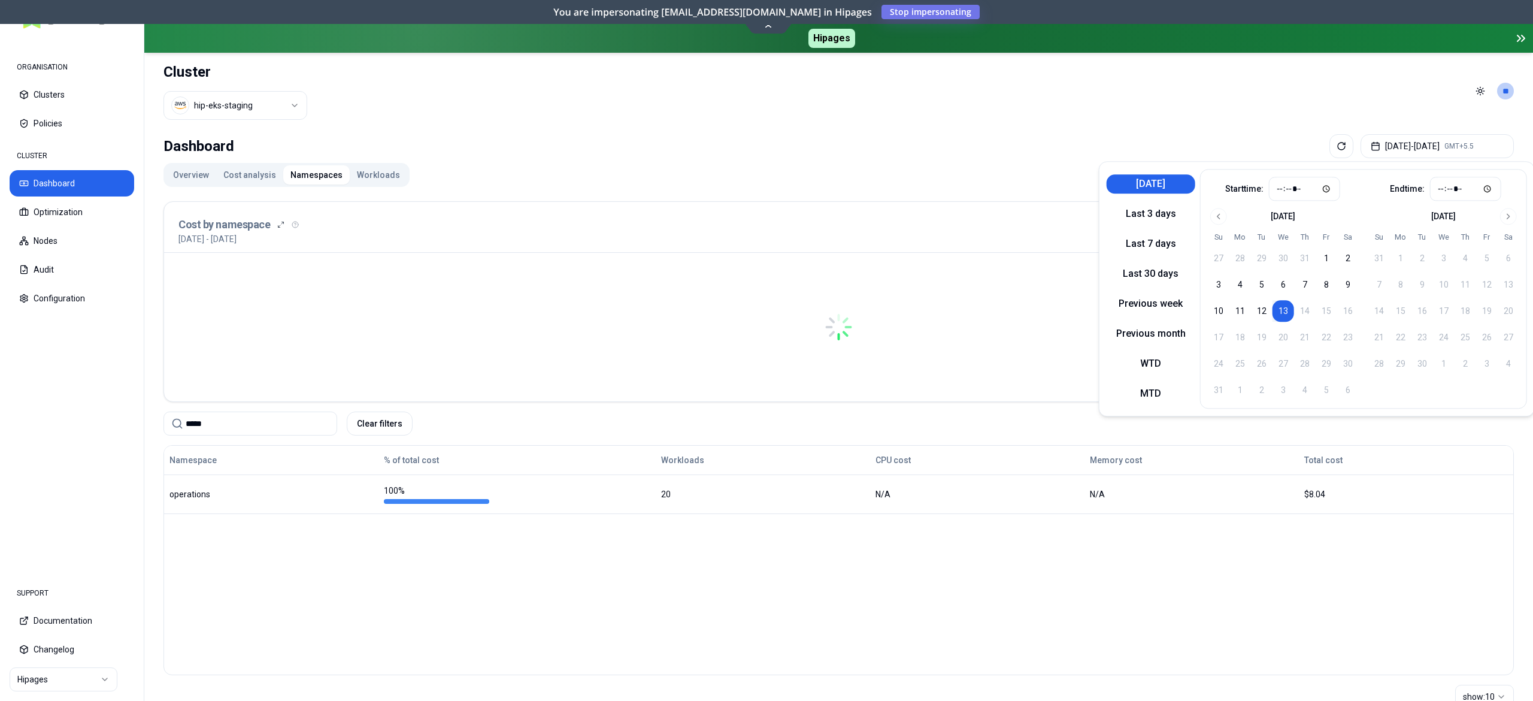
click at [918, 126] on header "Cluster hip-eks-staging Toggle theme **" at bounding box center [838, 91] width 1389 height 77
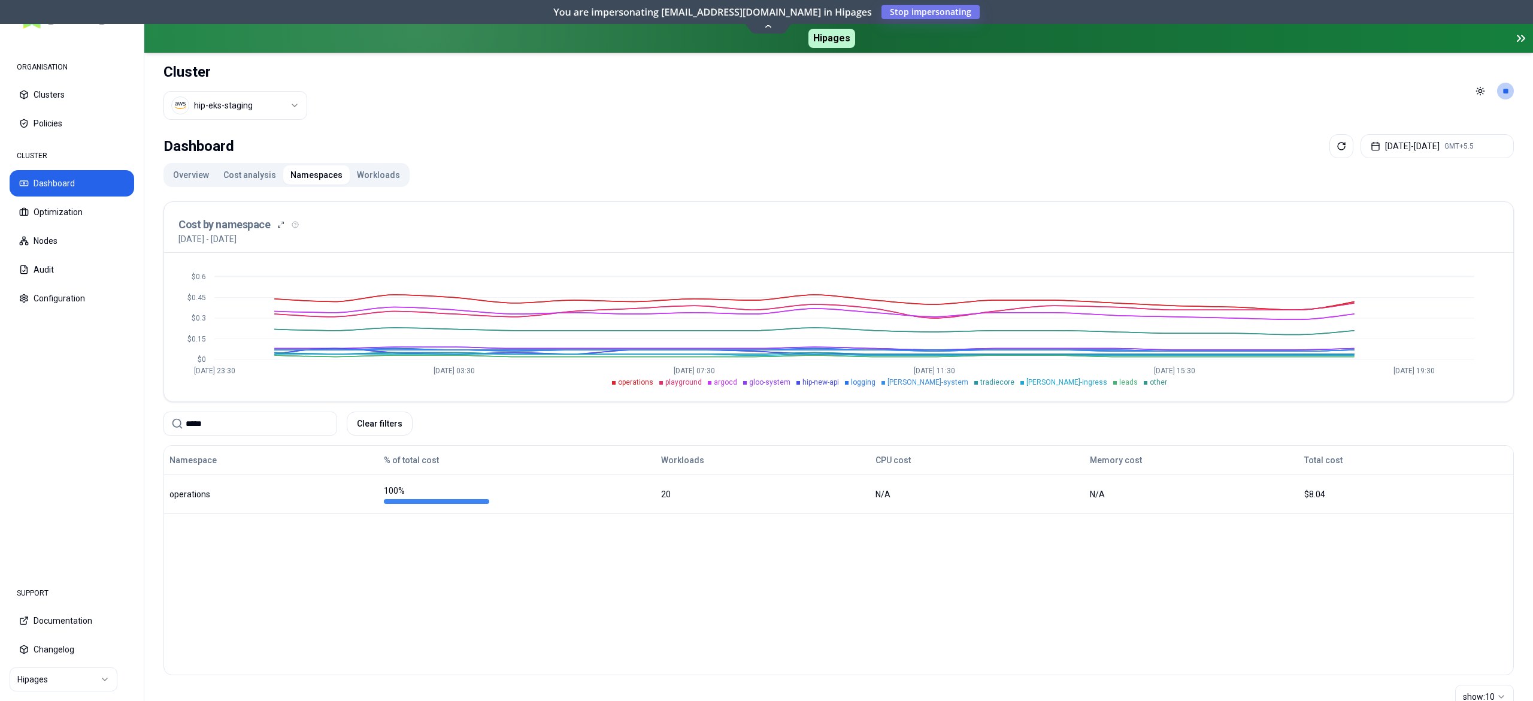
click at [237, 426] on input "*****" at bounding box center [258, 423] width 144 height 23
type input "*"
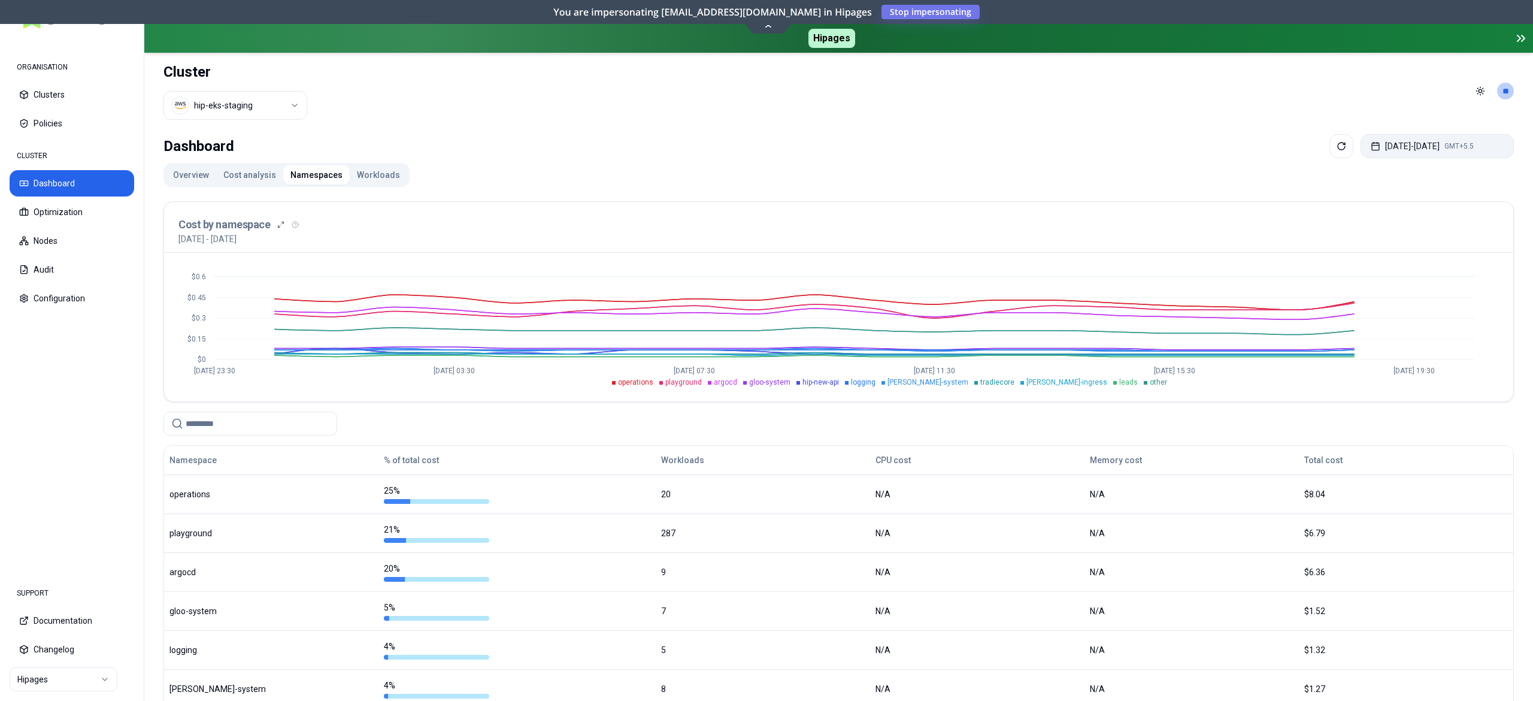
click at [1387, 146] on button "Aug 13, 2025 - Aug 13, 2025 GMT+5.5" at bounding box center [1436, 146] width 153 height 24
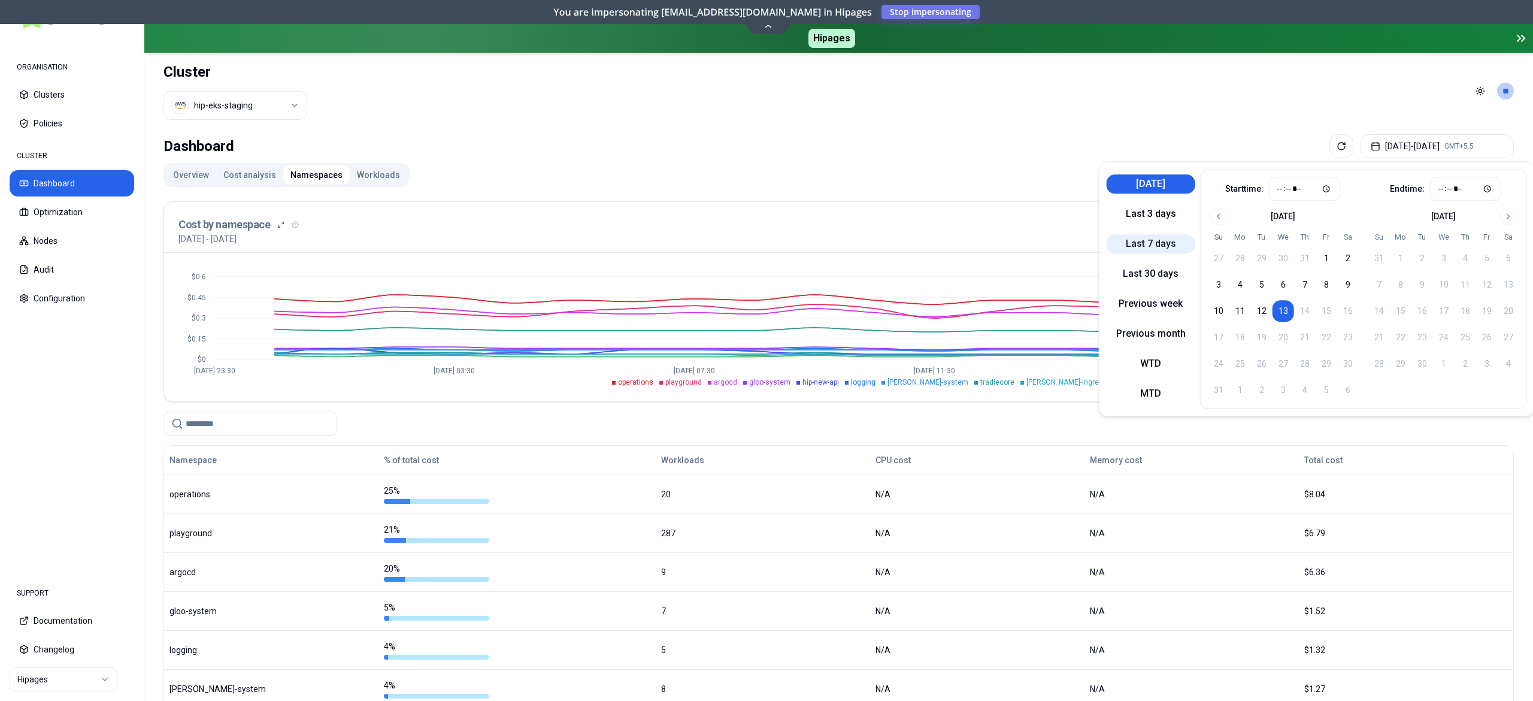
click at [1153, 235] on button "Last 7 days" at bounding box center [1151, 243] width 89 height 19
type input "*****"
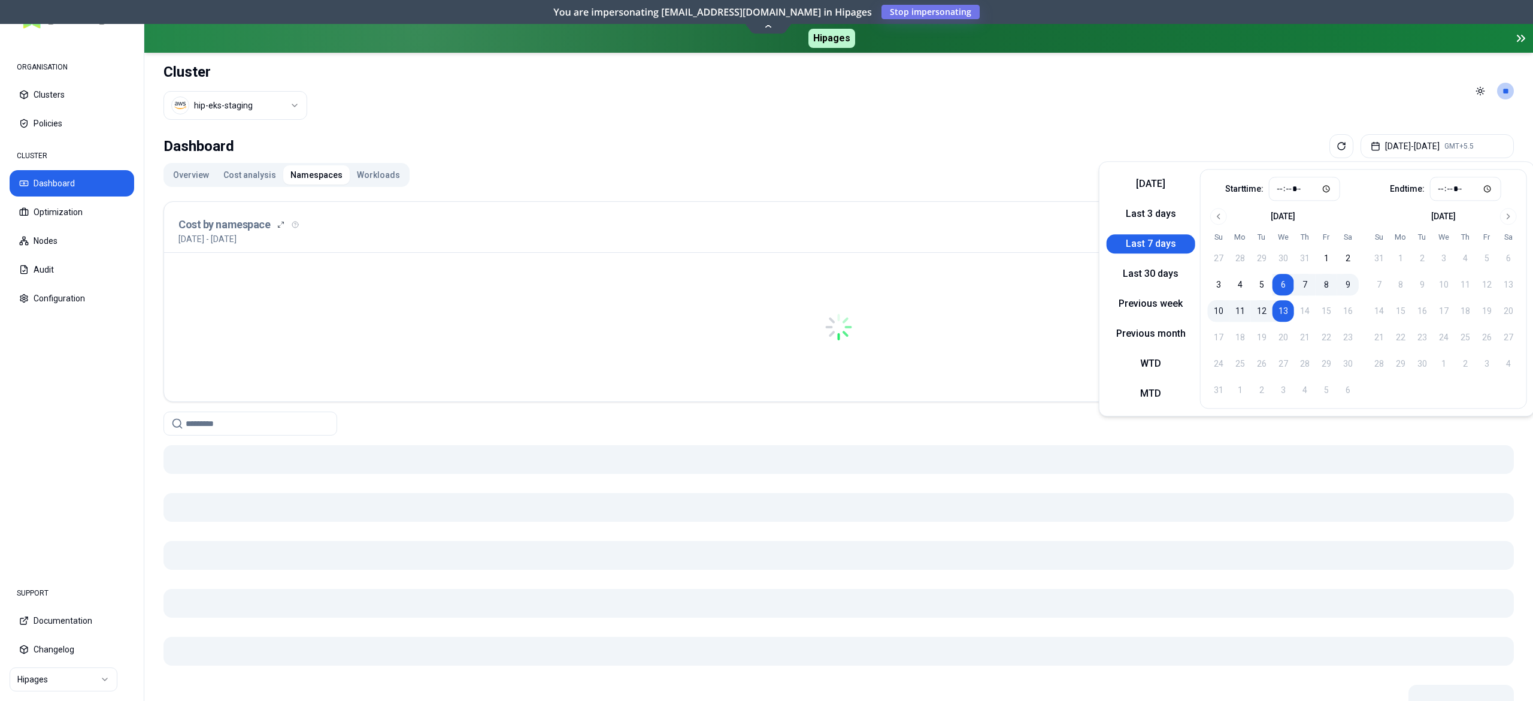
click at [872, 150] on div "Dashboard Aug 06, 2025 - Aug 13, 2025 GMT+5.5" at bounding box center [838, 146] width 1350 height 24
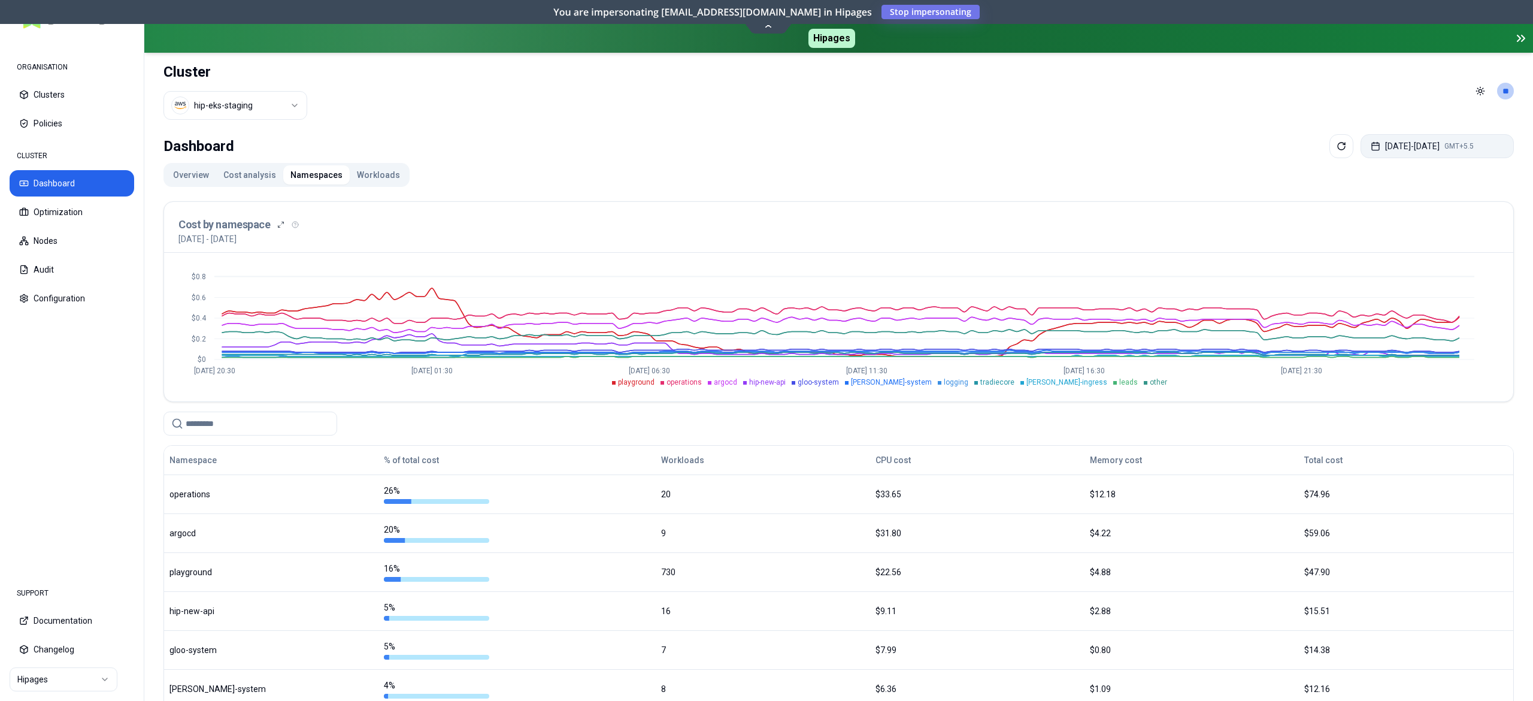
click at [1387, 146] on button "Aug 06, 2025 - Aug 13, 2025 GMT+5.5" at bounding box center [1436, 146] width 153 height 24
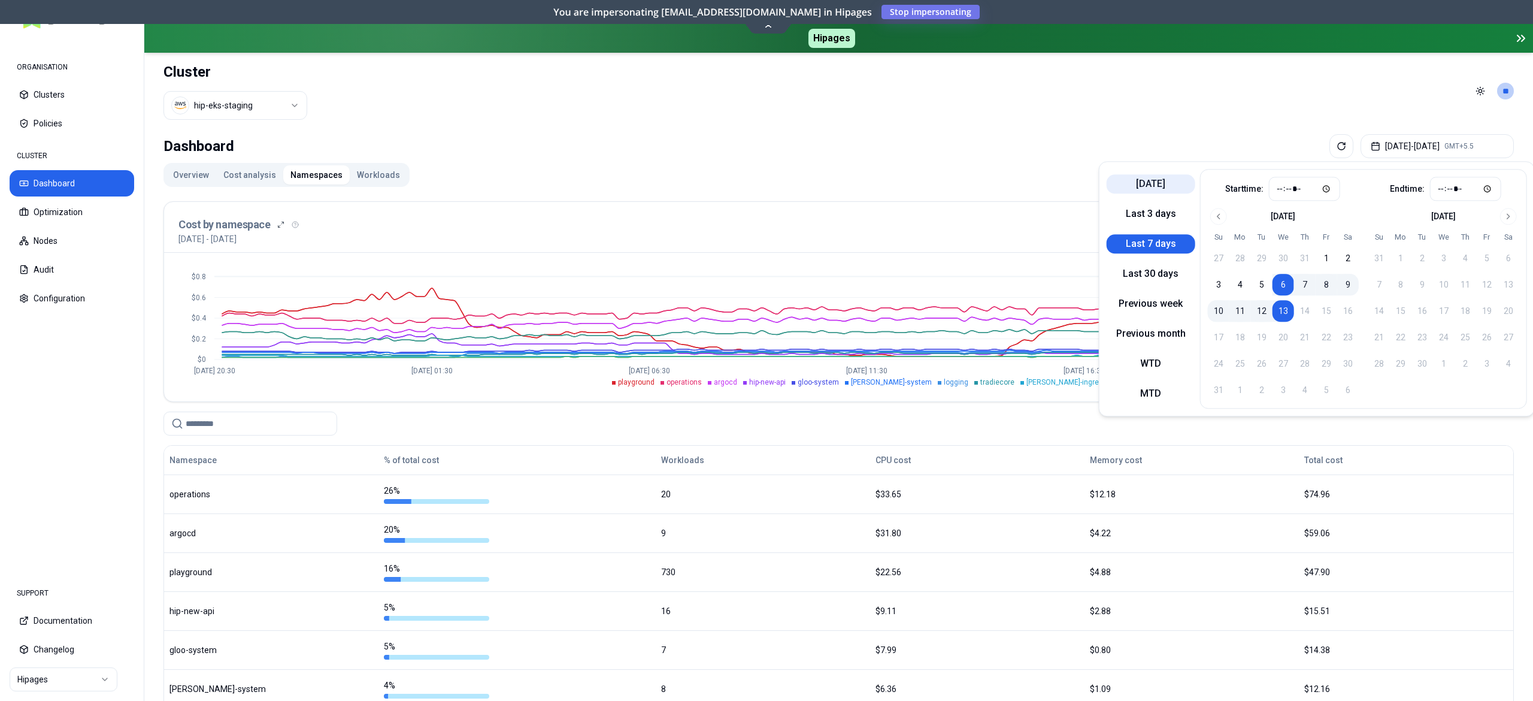
click at [1157, 187] on button "Today" at bounding box center [1151, 183] width 89 height 19
type input "*****"
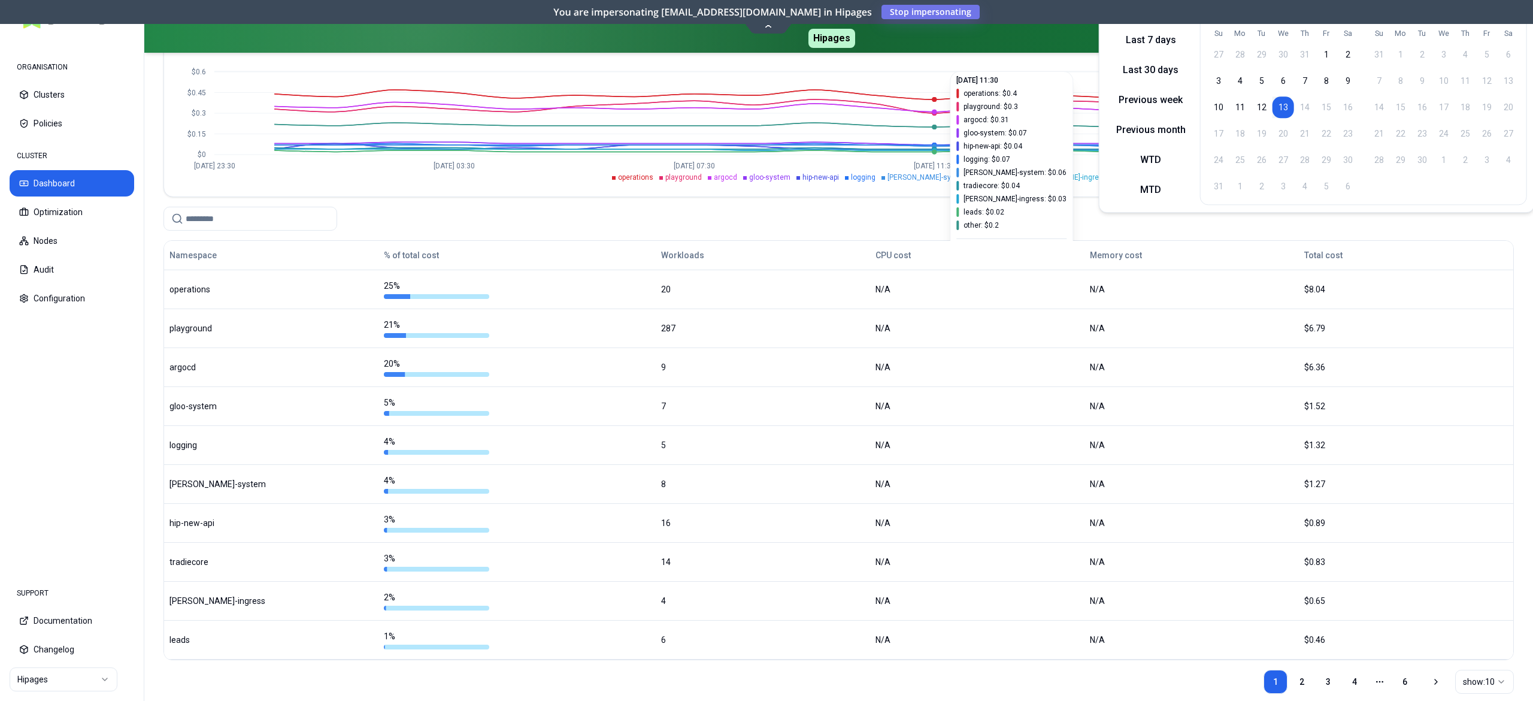
scroll to position [206, 0]
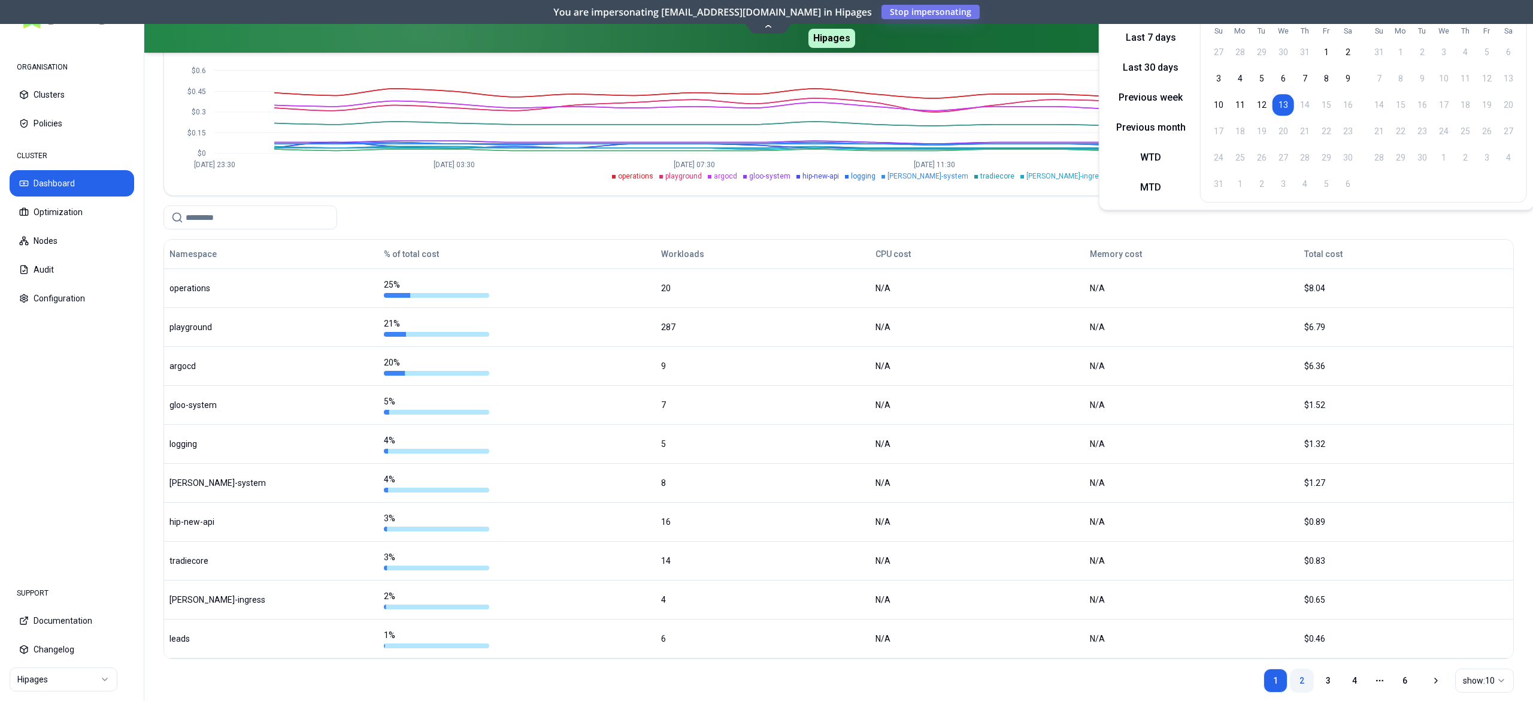
click at [1296, 684] on link "2" at bounding box center [1302, 680] width 24 height 24
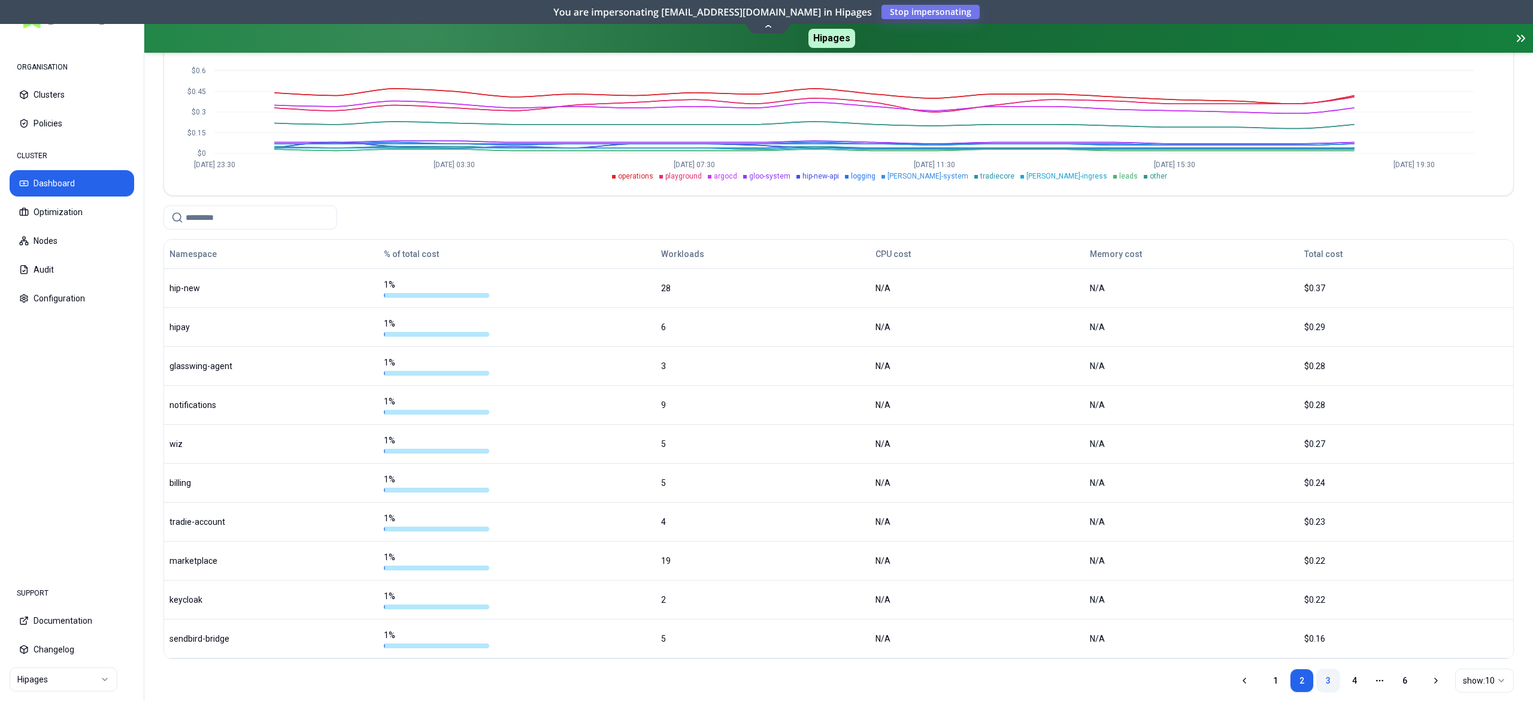
click at [1333, 685] on link "3" at bounding box center [1328, 680] width 24 height 24
click at [1356, 681] on link "4" at bounding box center [1354, 680] width 24 height 24
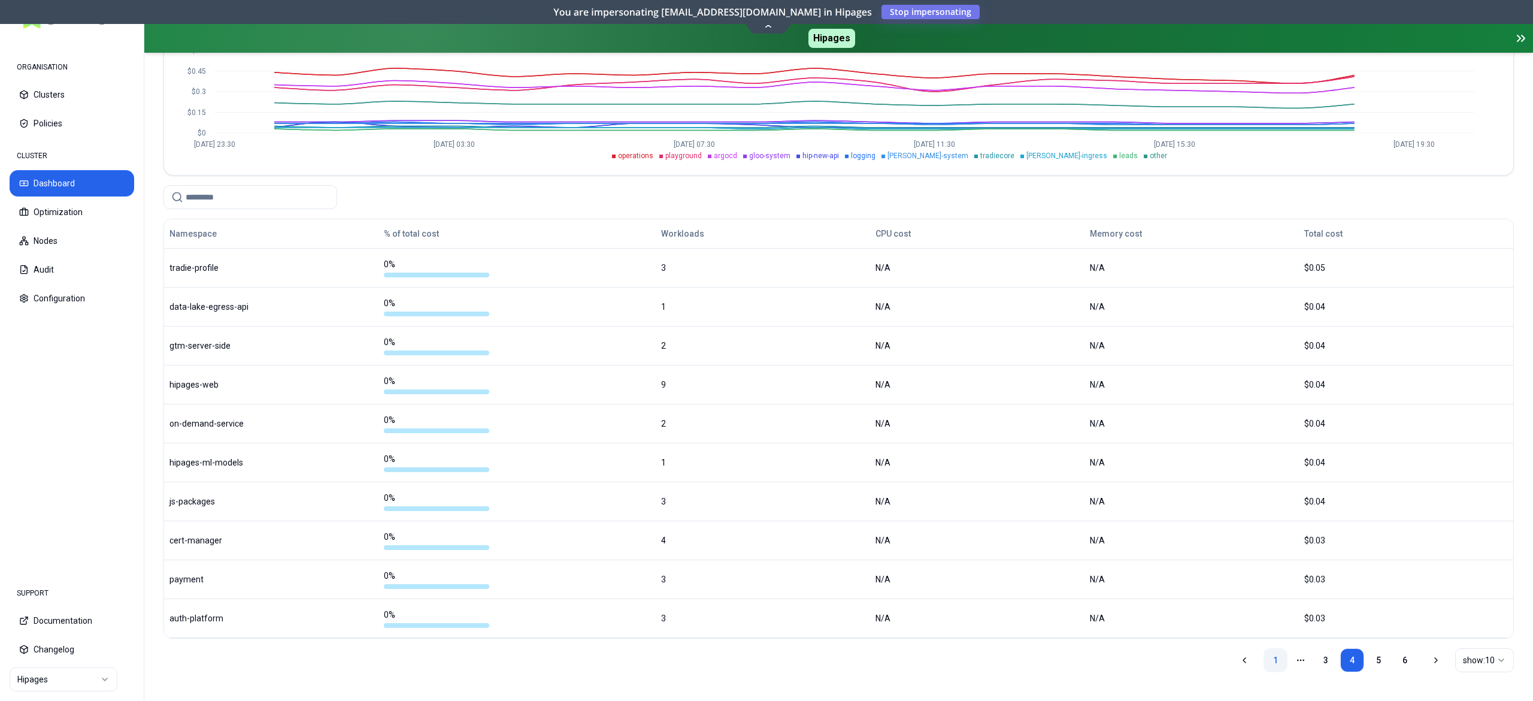
click at [1273, 656] on link "1" at bounding box center [1275, 660] width 24 height 24
